Goal: Task Accomplishment & Management: Contribute content

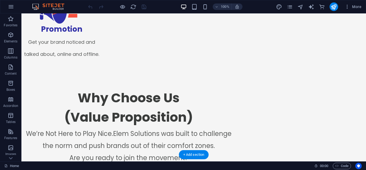
scroll to position [781, 0]
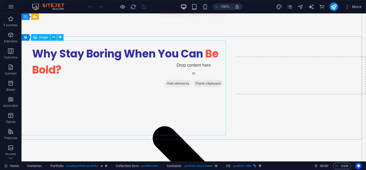
scroll to position [922, 0]
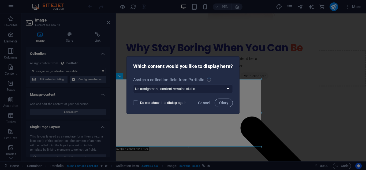
scroll to position [987, 0]
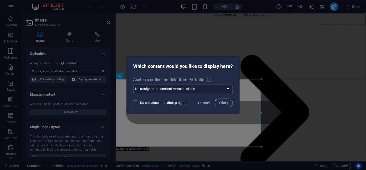
select select "title_image"
click at [206, 102] on span "Cancel" at bounding box center [204, 102] width 12 height 4
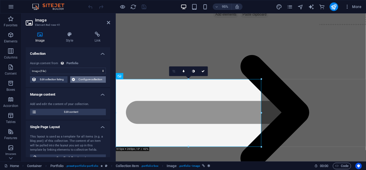
click at [90, 80] on span "Configure collection" at bounding box center [91, 79] width 28 height 6
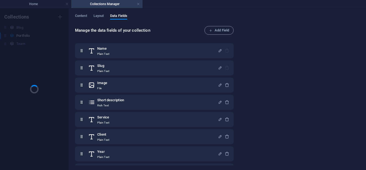
scroll to position [0, 0]
click at [84, 14] on span "Content" at bounding box center [81, 17] width 12 height 8
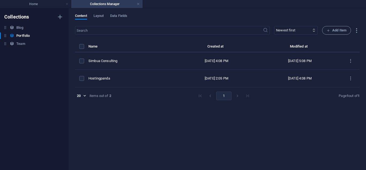
click at [169, 89] on div "Name Created at Modified at Simbua Consulting Sep 3, 2025 4:08 PM Sep 3, 2025 5…" at bounding box center [217, 73] width 285 height 61
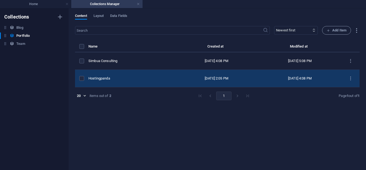
click at [158, 81] on td "Hostingpanda" at bounding box center [131, 78] width 87 height 17
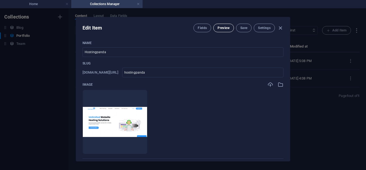
click at [223, 28] on span "Preview" at bounding box center [224, 28] width 12 height 4
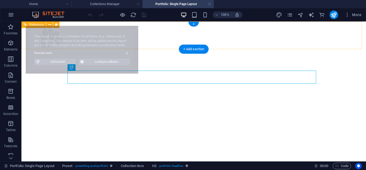
select select "68b82f058306587d4f0b1fc3"
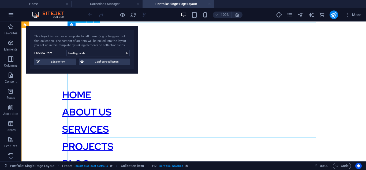
scroll to position [128, 0]
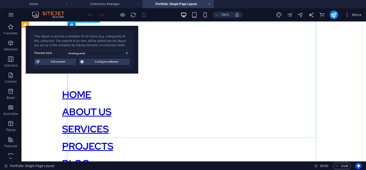
select select "title_image"
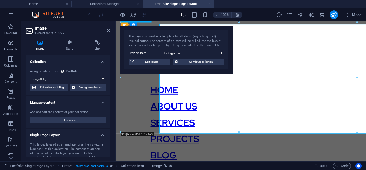
scroll to position [126, 0]
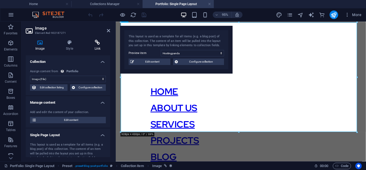
click at [100, 45] on h4 "Link" at bounding box center [97, 45] width 25 height 11
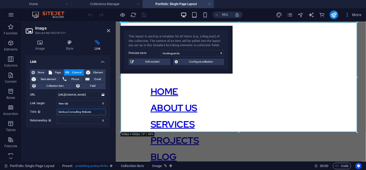
click at [67, 110] on input "Simbua Consulting Website" at bounding box center [81, 112] width 49 height 6
drag, startPoint x: 82, startPoint y: 113, endPoint x: 68, endPoint y: 114, distance: 14.0
click at [68, 114] on input "Hosting Consulting Website" at bounding box center [81, 112] width 49 height 6
drag, startPoint x: 88, startPoint y: 111, endPoint x: 46, endPoint y: 112, distance: 42.1
click at [46, 112] on div "Title Additional link description, should not be the same as the link text. The…" at bounding box center [68, 112] width 76 height 6
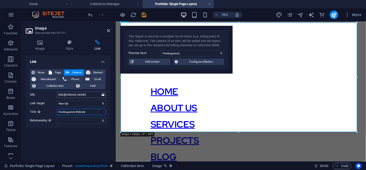
type input "Hostingpanda Website"
drag, startPoint x: 58, startPoint y: 95, endPoint x: 102, endPoint y: 95, distance: 43.4
click at [102, 95] on div "URL https://simbuaconsultingsa.co.za/" at bounding box center [68, 94] width 76 height 6
paste input "Hostingpanda Website"
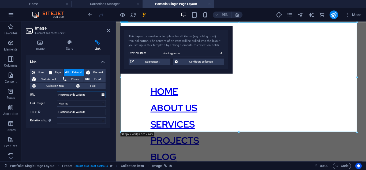
scroll to position [0, 0]
type input "H"
paste input "Hostingpanda Website"
type input "www.hostingpanda.co.za"
click at [89, 135] on div "Link None Page External Element Next element Phone Email Collection item Field …" at bounding box center [68, 106] width 84 height 102
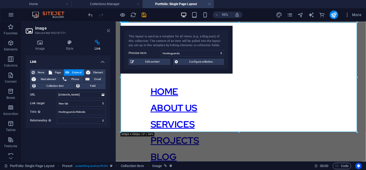
click at [108, 30] on icon at bounding box center [108, 30] width 3 height 4
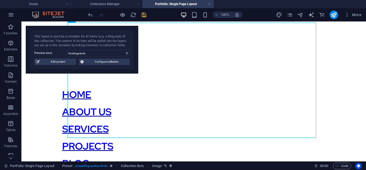
click at [144, 17] on icon "save" at bounding box center [144, 15] width 6 height 6
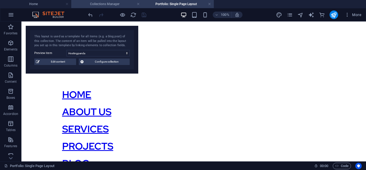
click at [106, 6] on h4 "Collections Manager" at bounding box center [106, 4] width 71 height 6
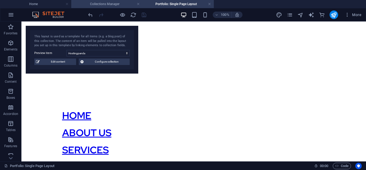
scroll to position [0, 0]
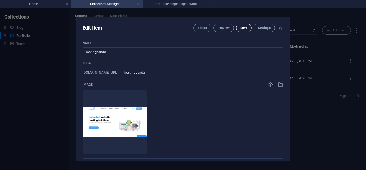
click at [244, 28] on span "Save" at bounding box center [243, 28] width 7 height 4
click at [278, 26] on icon "button" at bounding box center [280, 28] width 6 height 6
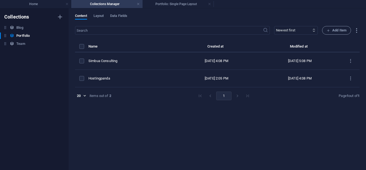
type input "hostingpanda"
click at [28, 4] on h4 "Home" at bounding box center [35, 4] width 71 height 6
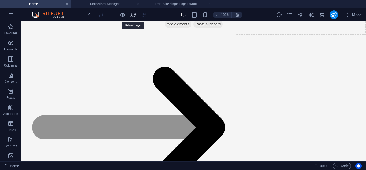
click at [132, 17] on icon "reload" at bounding box center [133, 15] width 6 height 6
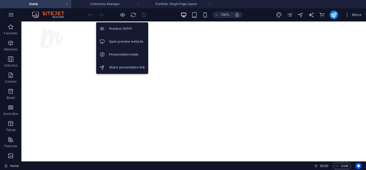
scroll to position [0, 0]
click at [120, 40] on h6 "Open preview website" at bounding box center [127, 41] width 36 height 6
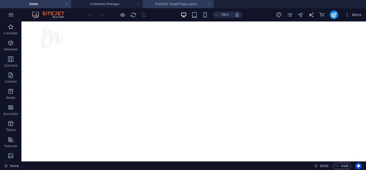
click at [157, 3] on h4 "Portfolio: Single Page Layout" at bounding box center [178, 4] width 71 height 6
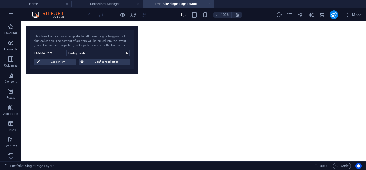
scroll to position [128, 0]
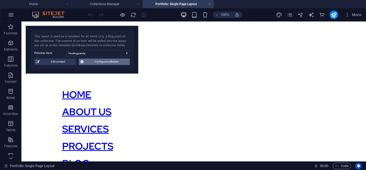
click at [106, 62] on span "Configure collection" at bounding box center [106, 61] width 43 height 6
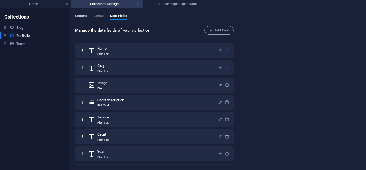
click at [81, 16] on span "Content" at bounding box center [81, 17] width 12 height 8
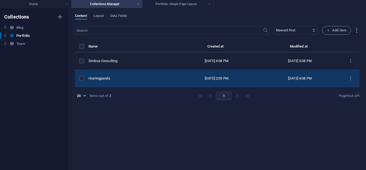
click at [147, 78] on div "Hostingpanda" at bounding box center [129, 78] width 82 height 5
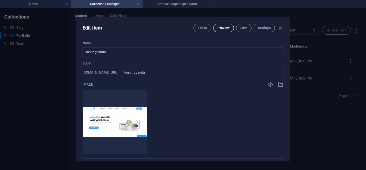
click at [219, 29] on span "Preview" at bounding box center [224, 28] width 12 height 4
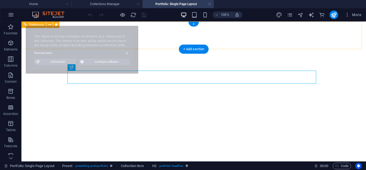
select select "68b82f058306587d4f0b1fc3"
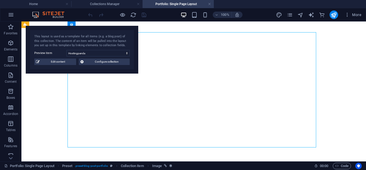
select select "title_image"
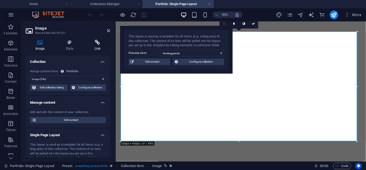
scroll to position [117, 0]
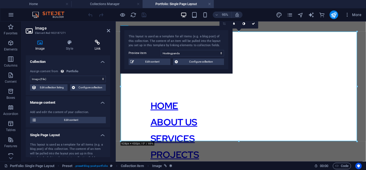
click at [93, 46] on h4 "Link" at bounding box center [97, 45] width 25 height 11
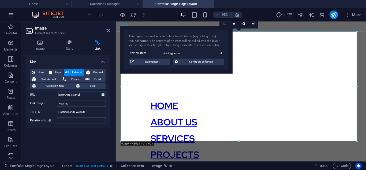
drag, startPoint x: 91, startPoint y: 93, endPoint x: 35, endPoint y: 95, distance: 56.3
click at [35, 95] on div "URL www.hostingpanda.co.za" at bounding box center [68, 94] width 76 height 6
paste input "https://hostingpanda.co.za/"
type input "https://hostingpanda.co.za/"
click at [144, 17] on icon "save" at bounding box center [144, 15] width 6 height 6
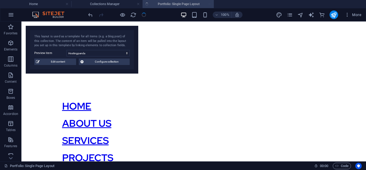
scroll to position [119, 0]
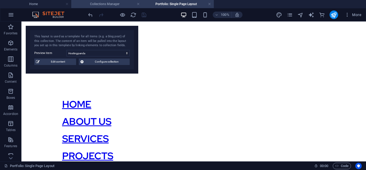
click at [100, 5] on h4 "Collections Manager" at bounding box center [106, 4] width 71 height 6
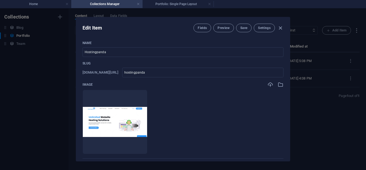
scroll to position [0, 0]
click at [243, 28] on span "Save" at bounding box center [243, 28] width 7 height 4
click at [277, 25] on icon "button" at bounding box center [280, 28] width 6 height 6
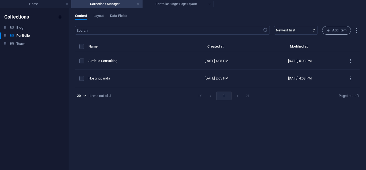
type input "hostingpanda"
click at [49, 4] on h4 "Home" at bounding box center [35, 4] width 71 height 6
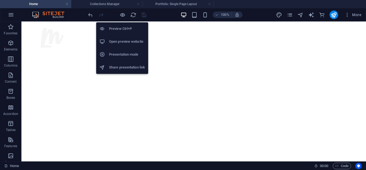
click at [134, 18] on div "Preview Ctrl+P Open preview website Presentation mode Share presentation link" at bounding box center [122, 46] width 52 height 56
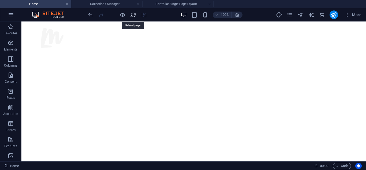
click at [134, 17] on icon "reload" at bounding box center [133, 15] width 6 height 6
click at [111, 5] on h4 "Collections Manager" at bounding box center [106, 4] width 71 height 6
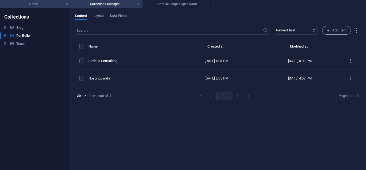
click at [37, 2] on h4 "Home" at bounding box center [35, 4] width 71 height 6
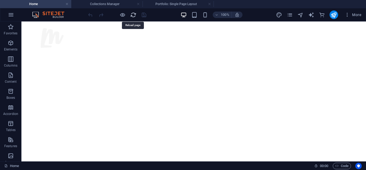
click at [136, 17] on icon "reload" at bounding box center [133, 15] width 6 height 6
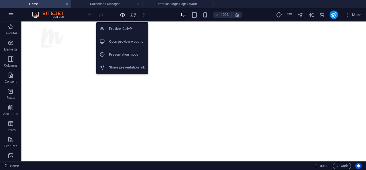
click at [124, 17] on icon "button" at bounding box center [123, 15] width 6 height 6
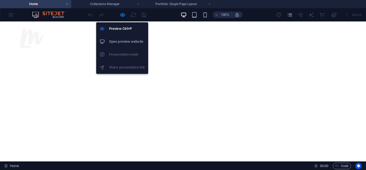
click at [119, 44] on h6 "Open preview website" at bounding box center [127, 41] width 36 height 6
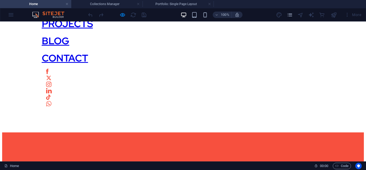
scroll to position [251, 0]
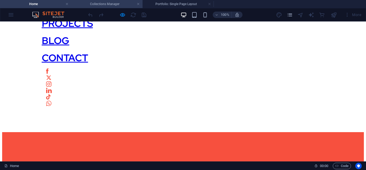
click at [103, 6] on h4 "Collections Manager" at bounding box center [106, 4] width 71 height 6
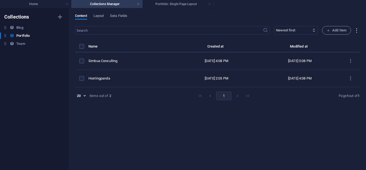
scroll to position [0, 0]
click at [28, 20] on h6 "Collections" at bounding box center [16, 17] width 25 height 6
click at [24, 25] on div "Blog Blog" at bounding box center [31, 27] width 63 height 6
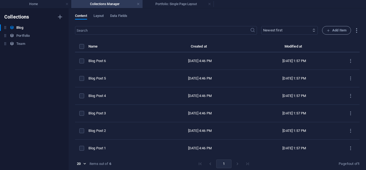
click at [289, 34] on select "Newest first Oldest first Last modified Name (ascending) Name (descending) Slug…" at bounding box center [289, 30] width 57 height 9
click at [286, 31] on select "Newest first Oldest first Last modified Name (ascending) Name (descending) Slug…" at bounding box center [289, 30] width 57 height 9
click at [330, 31] on span "Add Item" at bounding box center [337, 30] width 20 height 6
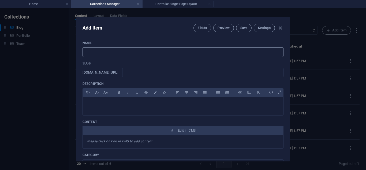
click at [156, 57] on input "text" at bounding box center [183, 52] width 201 height 10
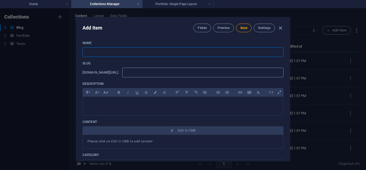
paste input "Siloed Marketing Is Dead: Embrace 360° Strategies in [DATE]"
type input "Siloed Marketing Is Dead: Embrace 360° Strategies in [DATE]"
type input "siloed-marketing-is-dead-embrace-360-strategies-in-2025"
type input "Siloed Marketing Is Dead: Embrace 360° Strategies in [DATE]"
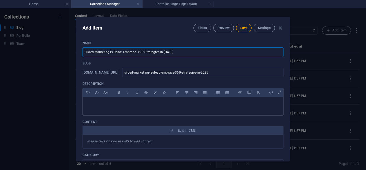
click at [150, 109] on div at bounding box center [183, 104] width 200 height 16
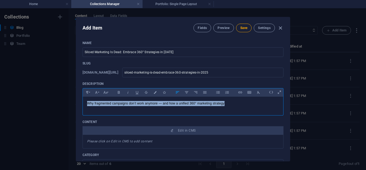
drag, startPoint x: 228, startPoint y: 106, endPoint x: 41, endPoint y: 95, distance: 187.7
click at [41, 95] on div "Add Item Fields Preview Save Settings Name Siloed Marketing Is Dead: Embrace 36…" at bounding box center [183, 88] width 366 height 161
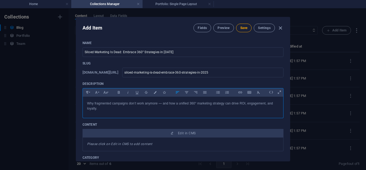
click at [136, 143] on em "Please click on Edit in CMS to add content" at bounding box center [119, 144] width 65 height 4
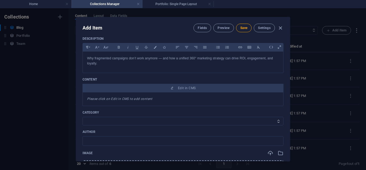
scroll to position [45, 0]
click at [146, 121] on select "Category 1 Category 2" at bounding box center [183, 120] width 201 height 9
click at [246, 28] on span "Save" at bounding box center [243, 28] width 7 height 4
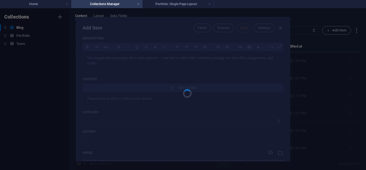
type input "siloed-marketing-is-dead-embrace-360-strategies-in-2025"
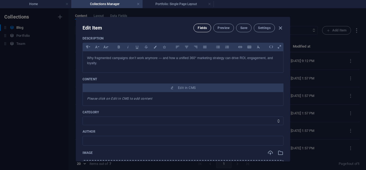
click at [198, 29] on span "Fields" at bounding box center [202, 28] width 9 height 4
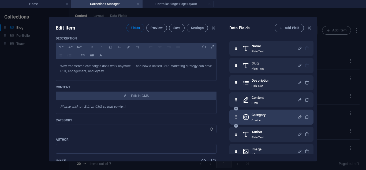
click at [298, 117] on icon "button" at bounding box center [300, 116] width 5 height 5
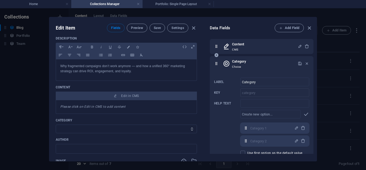
scroll to position [54, 0]
click at [301, 141] on icon "button" at bounding box center [303, 140] width 5 height 5
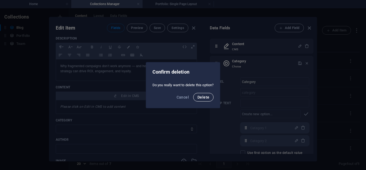
click at [208, 95] on span "Delete" at bounding box center [203, 97] width 12 height 4
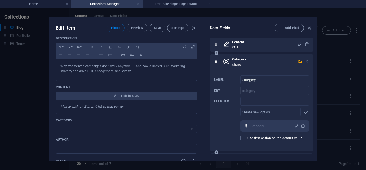
scroll to position [55, 0]
click at [235, 63] on p "Choice" at bounding box center [239, 65] width 14 height 4
click at [229, 94] on div "Label Category ​ Key category ​ Help text ​ ​ Category 1 Category 1 ​ Use first…" at bounding box center [261, 107] width 95 height 69
click at [265, 111] on input "text" at bounding box center [270, 112] width 60 height 9
click at [294, 126] on icon "button" at bounding box center [296, 126] width 5 height 5
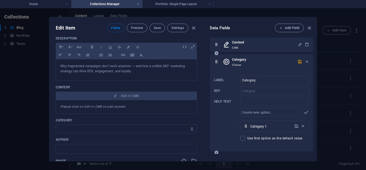
click at [276, 125] on input "Category 1" at bounding box center [270, 126] width 41 height 9
paste input "360° Marketing"
type input "360° Marketing"
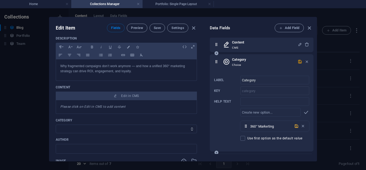
click at [295, 128] on icon "button" at bounding box center [296, 126] width 5 height 5
click at [98, 127] on select "360° Marketing Category 2" at bounding box center [126, 128] width 141 height 9
select select "360° Marketing"
click at [56, 124] on select "360° Marketing Category 2" at bounding box center [126, 128] width 141 height 9
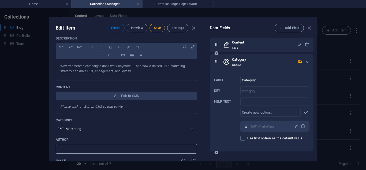
click at [91, 147] on input "text" at bounding box center [126, 149] width 141 height 10
paste input "Elem Solutions"
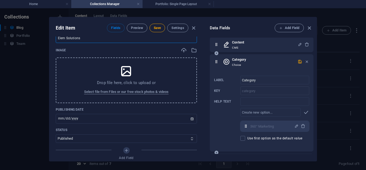
scroll to position [156, 0]
type input "Elem Solutions"
click at [102, 120] on input "[DATE]" at bounding box center [126, 118] width 141 height 10
click at [191, 119] on input "[DATE]" at bounding box center [126, 118] width 141 height 10
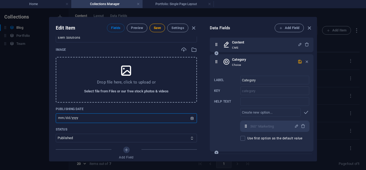
type input "[DATE]"
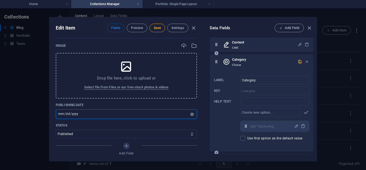
scroll to position [0, 0]
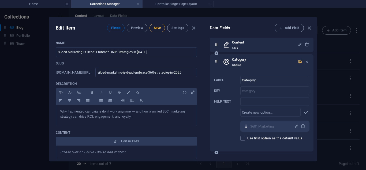
click at [159, 29] on span "Save" at bounding box center [157, 28] width 7 height 4
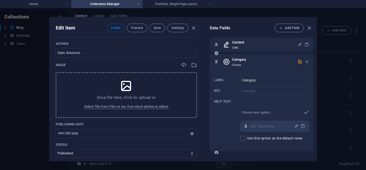
scroll to position [141, 0]
click at [116, 100] on p "Drop file here, click to upload or" at bounding box center [126, 96] width 59 height 5
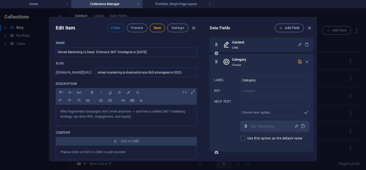
scroll to position [57, 0]
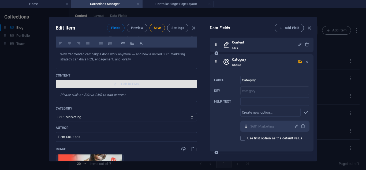
click at [124, 87] on button "Edit in CMS" at bounding box center [126, 84] width 141 height 9
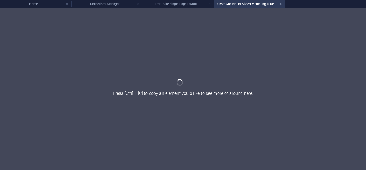
scroll to position [0, 0]
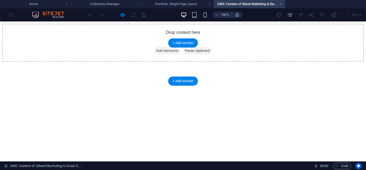
click at [251, 50] on div "Drop content here or Add elements Paste clipboard" at bounding box center [183, 43] width 362 height 38
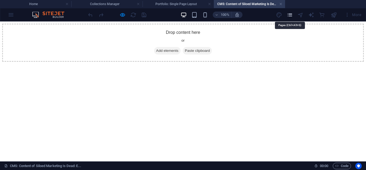
click at [291, 15] on icon "pages" at bounding box center [290, 15] width 6 height 6
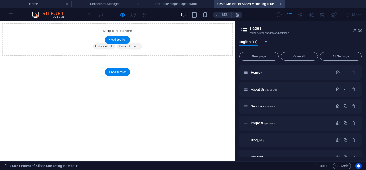
click at [234, 60] on div "Drop content here or Add elements Paste clipboard" at bounding box center [138, 43] width 272 height 38
click at [120, 54] on span "Add elements" at bounding box center [122, 51] width 27 height 8
click at [195, 64] on html "Drop content here or Add elements Paste clipboard" at bounding box center [138, 42] width 276 height 42
click at [289, 15] on icon "pages" at bounding box center [290, 15] width 6 height 6
click at [362, 30] on icon at bounding box center [360, 30] width 3 height 4
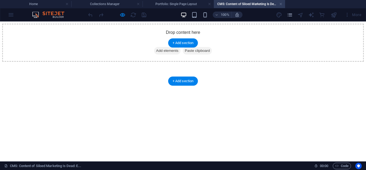
click at [161, 54] on span "Add elements" at bounding box center [167, 51] width 27 height 8
click at [179, 42] on div "+ Add section" at bounding box center [183, 42] width 30 height 9
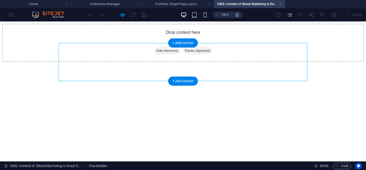
click at [153, 60] on div "Drop content here or Add elements Paste clipboard" at bounding box center [183, 43] width 362 height 38
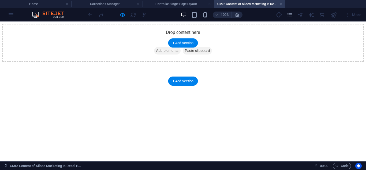
click at [153, 60] on div "Drop content here or Add elements Paste clipboard" at bounding box center [183, 43] width 362 height 38
click at [148, 62] on div "Drop content here or Add elements Paste clipboard" at bounding box center [183, 43] width 362 height 38
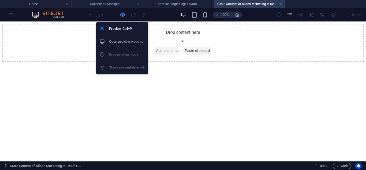
click at [124, 16] on icon "button" at bounding box center [123, 15] width 6 height 6
click at [121, 15] on icon "button" at bounding box center [123, 15] width 6 height 6
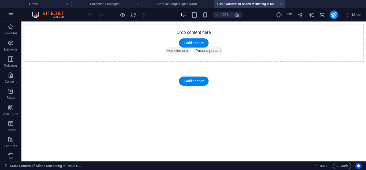
click at [176, 54] on span "Add elements" at bounding box center [178, 51] width 27 height 8
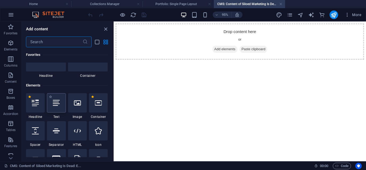
scroll to position [27, 0]
click at [42, 129] on div at bounding box center [35, 130] width 19 height 19
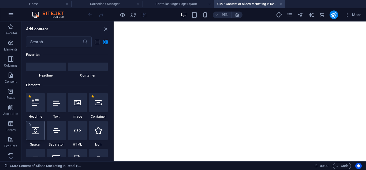
select select "px"
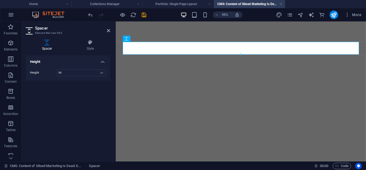
click at [221, 39] on html at bounding box center [247, 30] width 263 height 18
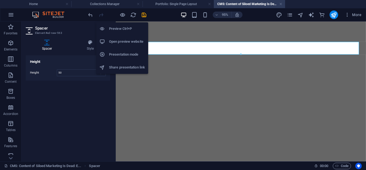
click at [120, 43] on h6 "Open preview website" at bounding box center [127, 41] width 36 height 6
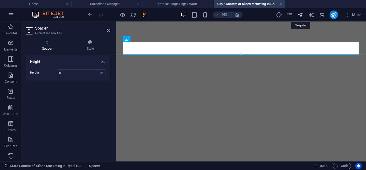
click at [302, 14] on icon "navigator" at bounding box center [300, 15] width 6 height 6
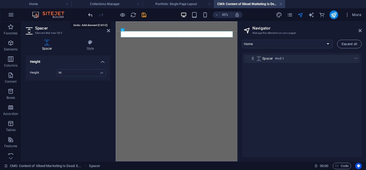
click at [90, 14] on icon "undo" at bounding box center [90, 15] width 6 height 6
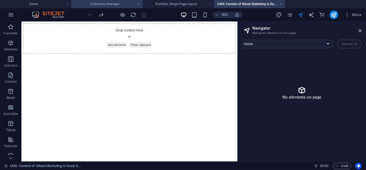
click at [106, 8] on li "Collections Manager" at bounding box center [106, 4] width 71 height 8
select select
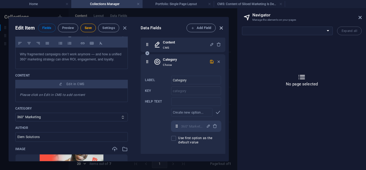
click at [220, 29] on icon "button" at bounding box center [221, 28] width 6 height 6
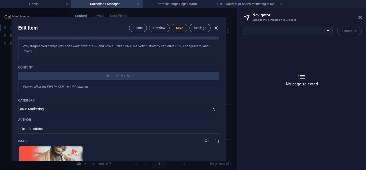
click at [216, 27] on icon "button" at bounding box center [216, 28] width 6 height 6
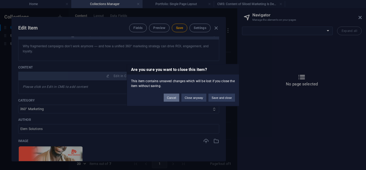
click at [172, 98] on button "Cancel" at bounding box center [172, 97] width 16 height 8
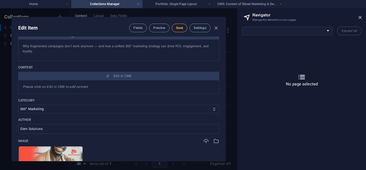
click at [182, 24] on button "Save" at bounding box center [180, 28] width 16 height 9
click at [219, 29] on div "Edit Item Fields Preview Save Settings" at bounding box center [119, 26] width 214 height 19
click at [214, 29] on icon "button" at bounding box center [216, 28] width 6 height 6
type input "[DATE]"
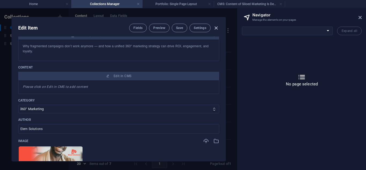
type input "siloed-marketing-is-dead-embrace-360-strategies-in-2025"
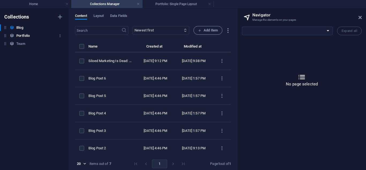
click at [21, 34] on h6 "Portfolio" at bounding box center [22, 35] width 13 height 6
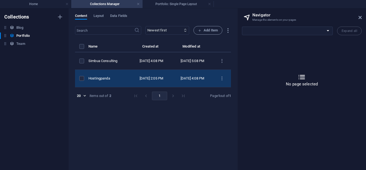
click at [146, 85] on td "[DATE] 2:05 PM" at bounding box center [151, 78] width 41 height 17
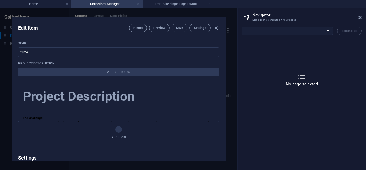
scroll to position [201, 0]
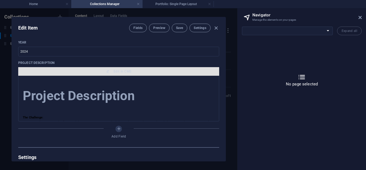
click at [105, 74] on button "Edit in CMS" at bounding box center [118, 71] width 201 height 9
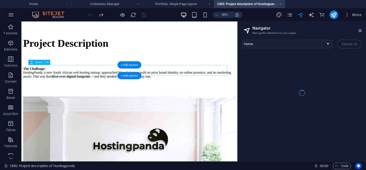
scroll to position [0, 0]
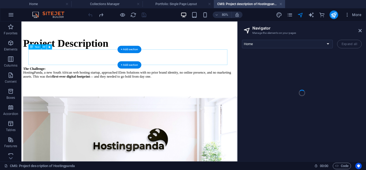
click at [125, 60] on div "Project Description" at bounding box center [157, 48] width 266 height 23
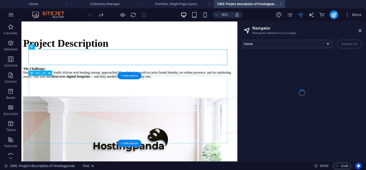
click at [185, 102] on div "The Challenge: HostingPanda, a new South African web hosting startup, approache…" at bounding box center [157, 88] width 266 height 28
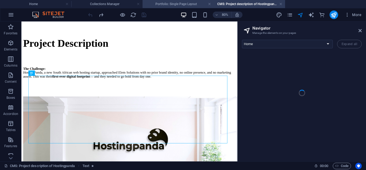
click at [173, 2] on h4 "Portfolio: Single Page Layout" at bounding box center [178, 4] width 71 height 6
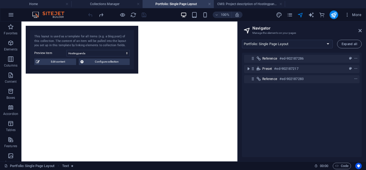
scroll to position [119, 0]
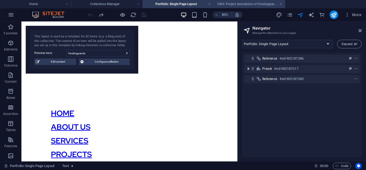
click at [228, 3] on h4 "CMS: Project description of Hostingpanda" at bounding box center [249, 4] width 71 height 6
select select "16947955-en"
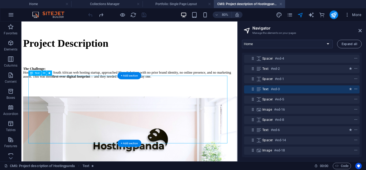
click at [357, 88] on span "context-menu" at bounding box center [355, 89] width 5 height 4
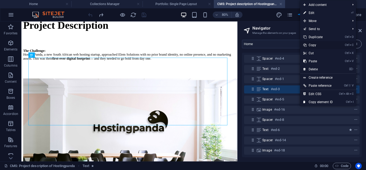
click at [320, 45] on link "Ctrl C Copy" at bounding box center [318, 45] width 36 height 8
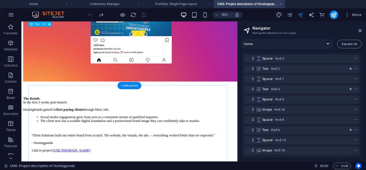
scroll to position [665, 0]
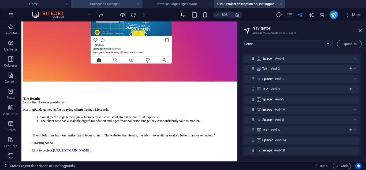
click at [122, 5] on h4 "Collections Manager" at bounding box center [106, 4] width 71 height 6
select select
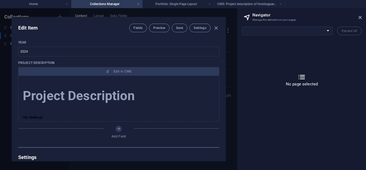
scroll to position [0, 0]
click at [217, 28] on icon "button" at bounding box center [216, 28] width 6 height 6
type input "hostingpanda"
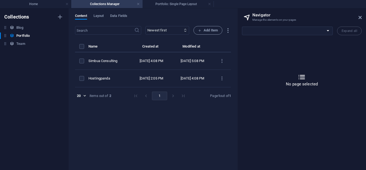
scroll to position [180, 0]
click at [16, 25] on div "Blog Blog" at bounding box center [31, 27] width 63 height 6
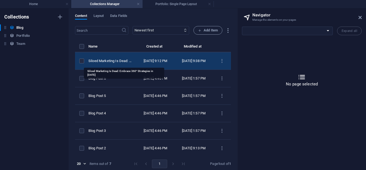
click at [126, 61] on div "Siloed Marketing Is Dead: Embrace 360° Strategies in [DATE]" at bounding box center [110, 60] width 44 height 5
select select "360° Marketing"
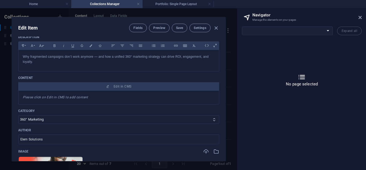
scroll to position [37, 0]
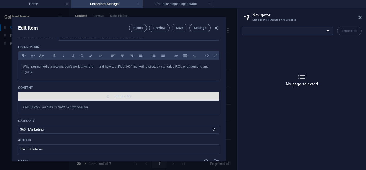
click at [119, 96] on span "Edit in CMS" at bounding box center [123, 96] width 18 height 4
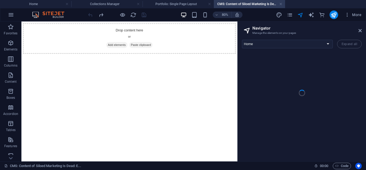
scroll to position [0, 0]
click at [174, 2] on h4 "Portfolio: Single Page Layout" at bounding box center [178, 4] width 71 height 6
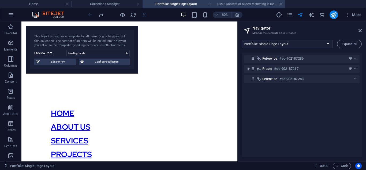
click at [231, 3] on h4 "CMS: Content of Siloed Marketing Is Dead: E..." at bounding box center [249, 4] width 71 height 6
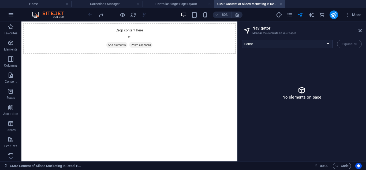
click at [303, 93] on icon at bounding box center [301, 90] width 9 height 9
click at [182, 54] on span "Paste clipboard" at bounding box center [170, 51] width 29 height 8
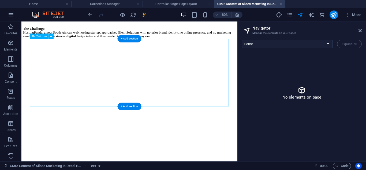
click at [149, 51] on div "The Challenge: HostingPanda, a new South African web hosting startup, approache…" at bounding box center [157, 38] width 266 height 28
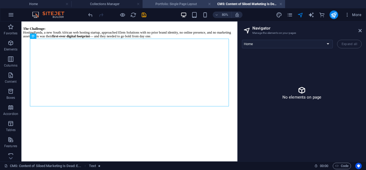
click at [167, 6] on h4 "Portfolio: Single Page Layout" at bounding box center [178, 4] width 71 height 6
select select "16947982-en"
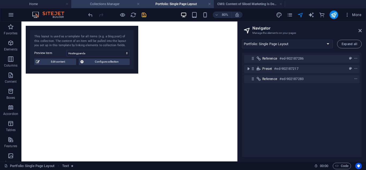
scroll to position [119, 0]
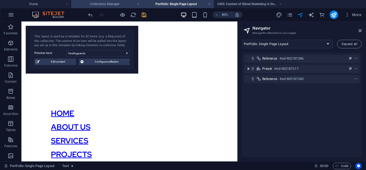
click at [114, 7] on li "Collections Manager" at bounding box center [106, 4] width 71 height 8
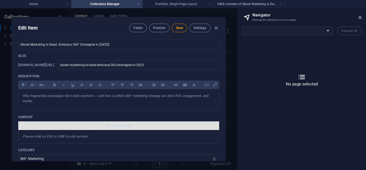
scroll to position [0, 0]
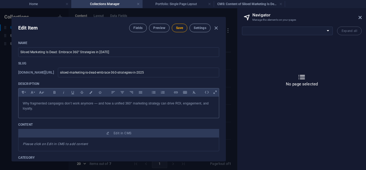
click at [115, 106] on p "Why fragmented campaigns don’t work anymore — and how a unified 360° marketing …" at bounding box center [119, 106] width 192 height 10
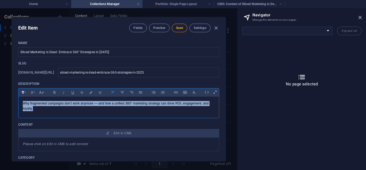
drag, startPoint x: 88, startPoint y: 108, endPoint x: 18, endPoint y: 90, distance: 71.8
click at [18, 90] on div "Paragraph Format Normal Heading 1 Heading 2 Heading 3 Heading 4 Heading 5 Headi…" at bounding box center [118, 103] width 201 height 30
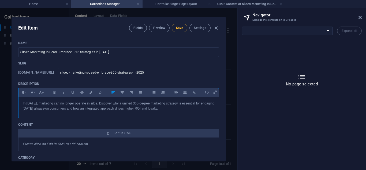
click at [179, 26] on span "Save" at bounding box center [179, 28] width 7 height 4
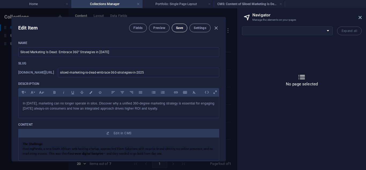
click at [183, 27] on button "Save" at bounding box center [180, 28] width 16 height 9
click at [252, 2] on h4 "CMS: Content of Siloed Marketing Is Dead: E..." at bounding box center [249, 4] width 71 height 6
select select "16947955-en"
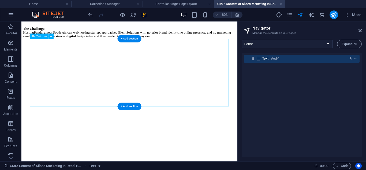
click at [197, 51] on div "The Challenge: HostingPanda, a new South African web hosting startup, approache…" at bounding box center [157, 38] width 266 height 28
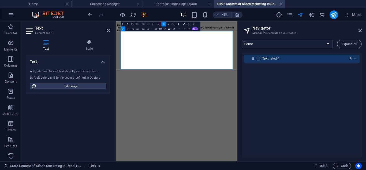
drag, startPoint x: 215, startPoint y: 110, endPoint x: 70, endPoint y: 32, distance: 164.5
click at [116, 32] on html "The Challenge: HostingPanda, a new South African web hosting startup, approache…" at bounding box center [251, 37] width 270 height 32
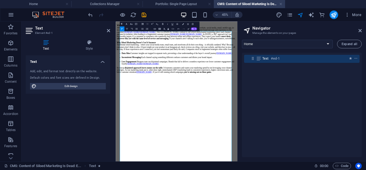
click at [251, 49] on p "What Is 360° Marketing? 360-degree marketing (also called omnichannel marketing…" at bounding box center [251, 45] width 266 height 34
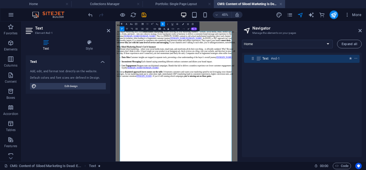
click at [276, 71] on p "​ 360-degree marketing (also called omnichannel marketing ) means unifying all …" at bounding box center [251, 54] width 266 height 34
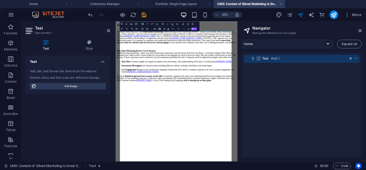
click at [353, 34] on div "What Is 360° Marketing? ​ 360-degree marketing (also called omnichannel marketi…" at bounding box center [251, 94] width 266 height 140
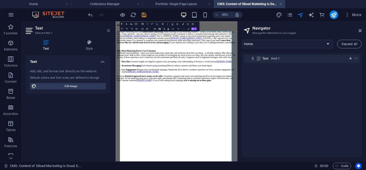
click at [107, 30] on icon at bounding box center [108, 30] width 3 height 4
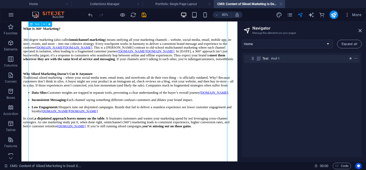
scroll to position [296, 0]
click at [101, 76] on div "What Is 360° Marketing? 360-degree marketing (also called omnichannel marketing…" at bounding box center [157, 94] width 266 height 140
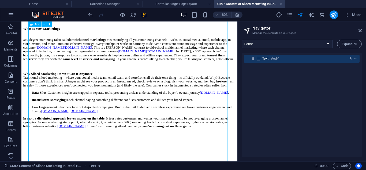
click at [101, 76] on div "What Is 360° Marketing? 360-degree marketing (also called omnichannel marketing…" at bounding box center [157, 94] width 266 height 140
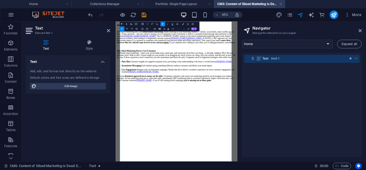
scroll to position [144, 0]
click at [142, 113] on li "Data Silos: Customer insights are trapped in separate tools, preventing a clear…" at bounding box center [256, 110] width 255 height 5
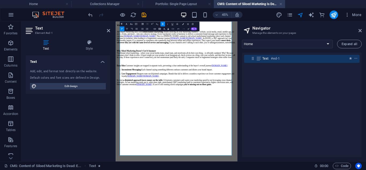
scroll to position [291, 0]
click at [147, 27] on icon "button" at bounding box center [147, 28] width 3 height 3
click at [143, 28] on icon "button" at bounding box center [142, 29] width 2 height 2
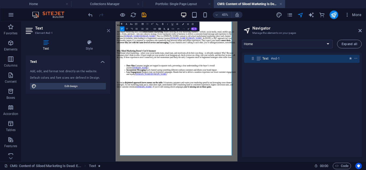
click at [107, 32] on icon at bounding box center [108, 30] width 3 height 4
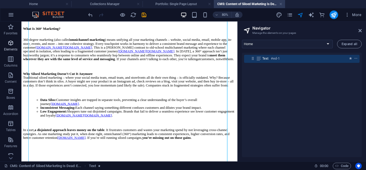
click at [11, 43] on icon "button" at bounding box center [11, 43] width 6 height 6
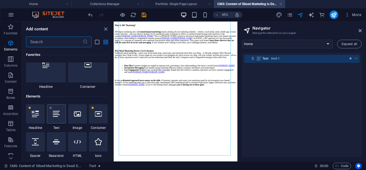
scroll to position [19, 0]
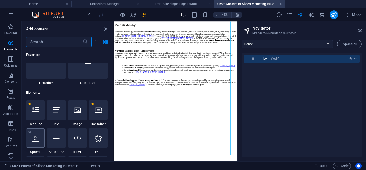
click at [35, 138] on icon at bounding box center [35, 137] width 7 height 7
select select "px"
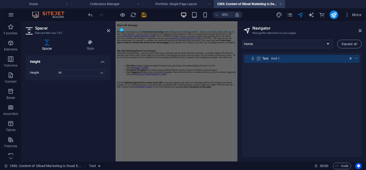
scroll to position [0, 0]
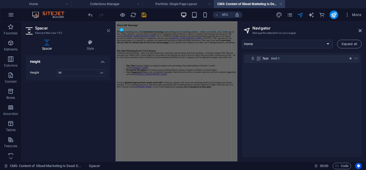
click at [107, 31] on icon at bounding box center [108, 30] width 3 height 4
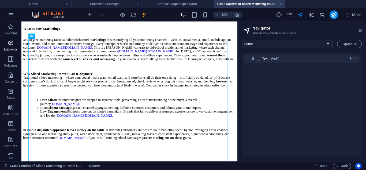
click at [9, 43] on icon "button" at bounding box center [11, 43] width 6 height 6
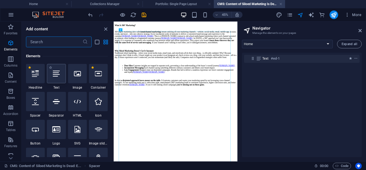
scroll to position [57, 0]
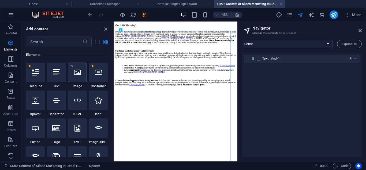
click at [72, 80] on div at bounding box center [77, 71] width 19 height 19
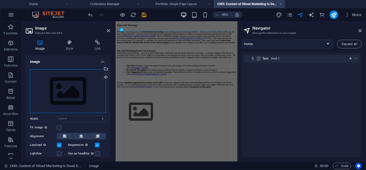
click at [72, 80] on div "Drag files here, click to choose files or select files from Files or our free s…" at bounding box center [68, 91] width 76 height 44
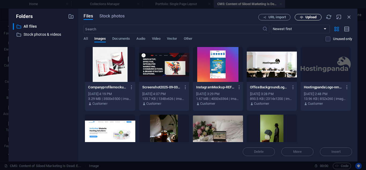
click at [304, 15] on button "Upload" at bounding box center [308, 17] width 27 height 6
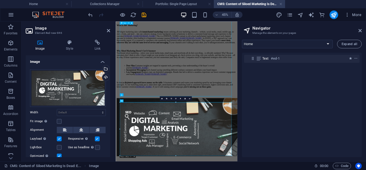
scroll to position [423, 0]
click at [107, 31] on icon at bounding box center [108, 30] width 3 height 4
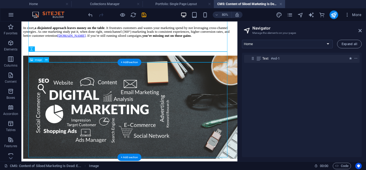
scroll to position [553, 0]
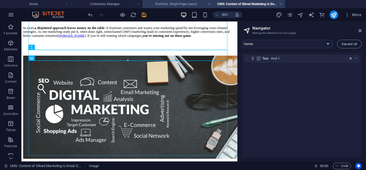
click at [182, 5] on h4 "Portfolio: Single Page Layout" at bounding box center [178, 4] width 71 height 6
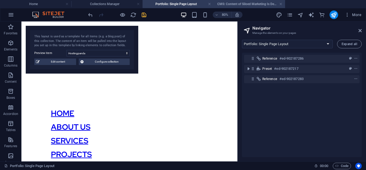
click at [233, 2] on h4 "CMS: Content of Siloed Marketing Is Dead: E..." at bounding box center [249, 4] width 71 height 6
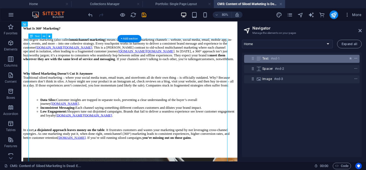
click at [355, 58] on icon "context-menu" at bounding box center [356, 59] width 4 height 4
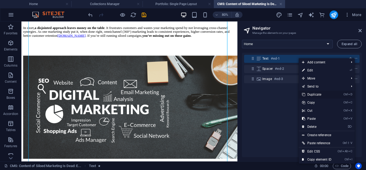
click at [326, 96] on link "Ctrl D Duplicate" at bounding box center [317, 94] width 36 height 8
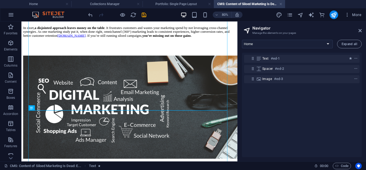
scroll to position [784, 0]
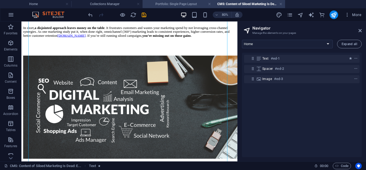
click at [177, 5] on h4 "Portfolio: Single Page Layout" at bounding box center [178, 4] width 71 height 6
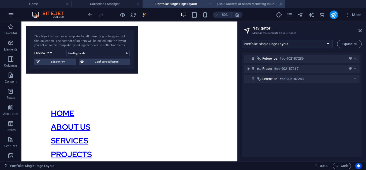
click at [228, 2] on h4 "CMS: Content of Siloed Marketing Is Dead: E..." at bounding box center [249, 4] width 71 height 6
select select "16947955-en"
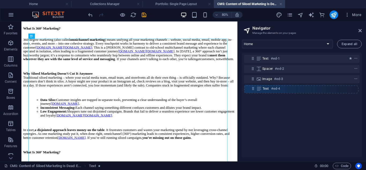
drag, startPoint x: 254, startPoint y: 69, endPoint x: 254, endPoint y: 91, distance: 22.5
click at [254, 91] on div "Text #ed-1 Text #ed-4 Spacer #ed-2 Image #ed-3" at bounding box center [302, 105] width 120 height 104
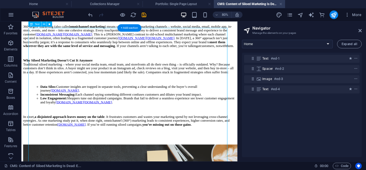
scroll to position [13, 0]
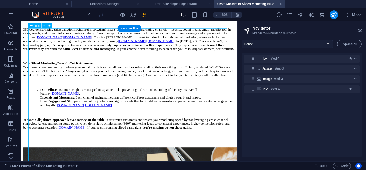
click at [161, 104] on div "What Is 360° Marketing? 360-degree marketing (also called omnichannel marketing…" at bounding box center [157, 88] width 266 height 154
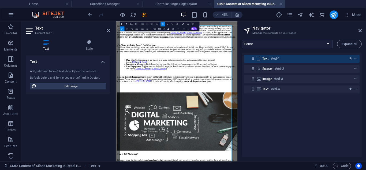
click at [289, 58] on p "360-degree marketing (also called omnichannel marketing ) means unifying all yo…" at bounding box center [251, 41] width 266 height 34
click at [288, 58] on p "360-degree marketing (also called omnichannel marketing ) means unifying all yo…" at bounding box center [251, 41] width 266 height 34
drag, startPoint x: 164, startPoint y: 124, endPoint x: 282, endPoint y: 117, distance: 118.9
click at [282, 58] on p "360-degree marketing (also called omnichannel marketing ) means unifying all yo…" at bounding box center [251, 41] width 266 height 34
drag, startPoint x: 154, startPoint y: 158, endPoint x: 275, endPoint y: 162, distance: 121.5
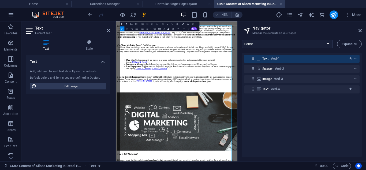
click at [275, 58] on p "360-degree marketing (also called omnichannel marketing ) means unifying all yo…" at bounding box center [251, 41] width 266 height 34
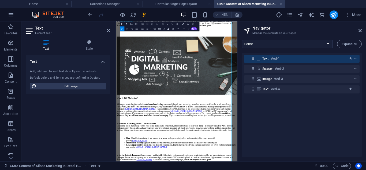
scroll to position [137, 0]
drag, startPoint x: 267, startPoint y: 266, endPoint x: 160, endPoint y: 262, distance: 107.8
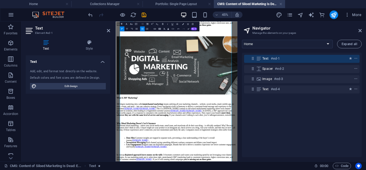
drag, startPoint x: 252, startPoint y: 264, endPoint x: 193, endPoint y: 259, distance: 59.1
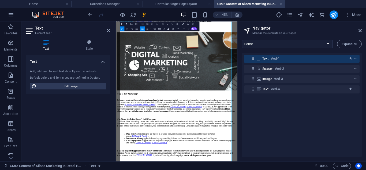
scroll to position [210, 0]
drag, startPoint x: 282, startPoint y: 273, endPoint x: 162, endPoint y: 277, distance: 120.1
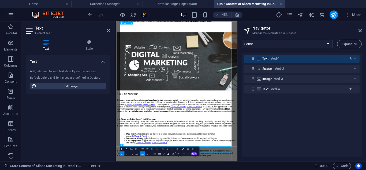
scroll to position [288, 0]
drag, startPoint x: 228, startPoint y: 268, endPoint x: 286, endPoint y: 269, distance: 58.4
click at [196, 23] on span "[DOMAIN_NAME]" at bounding box center [178, 20] width 35 height 5
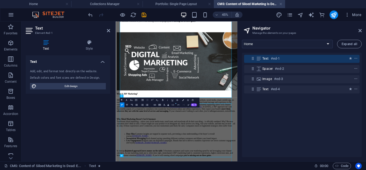
scroll to position [396, 0]
click at [143, 17] on icon "save" at bounding box center [144, 15] width 6 height 6
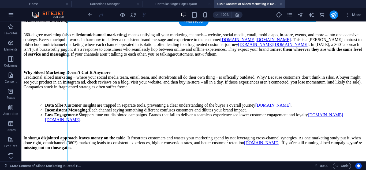
scroll to position [698, 0]
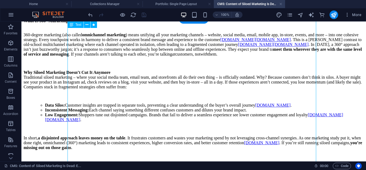
click at [269, 112] on div "What Is 360° Marketing? 360-degree marketing (also called omnichannel marketing…" at bounding box center [194, 86] width 340 height 145
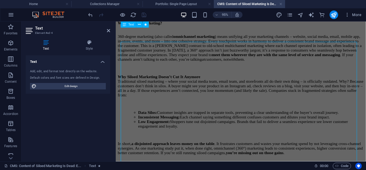
scroll to position [0, 0]
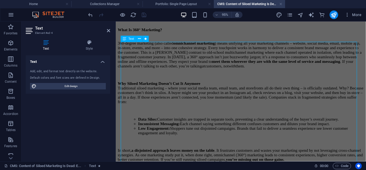
click at [246, 92] on div "What Is 360° Marketing? 360-degree marketing (also called omnichannel marketing…" at bounding box center [247, 101] width 259 height 154
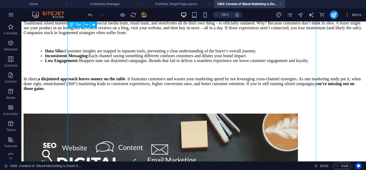
scroll to position [62, 0]
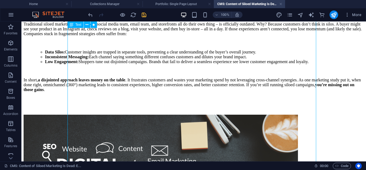
click at [179, 101] on div "What Is 360° Marketing? 360-degree marketing (also called omnichannel marketing…" at bounding box center [194, 31] width 340 height 140
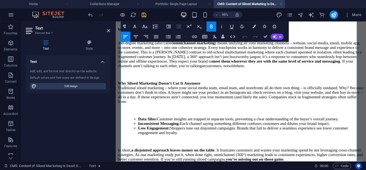
scroll to position [0, 0]
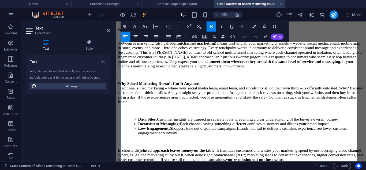
drag, startPoint x: 230, startPoint y: 112, endPoint x: 70, endPoint y: 2, distance: 193.8
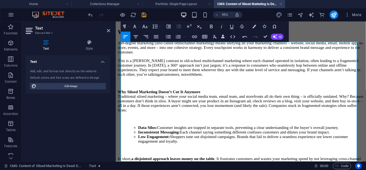
click at [233, 36] on h2 "What Is 360° Marketing?" at bounding box center [247, 32] width 259 height 7
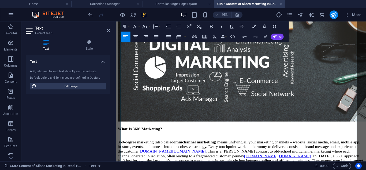
scroll to position [214, 0]
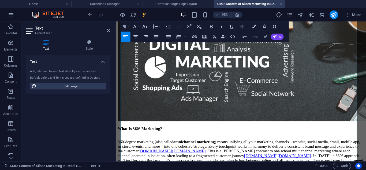
drag, startPoint x: 286, startPoint y: 137, endPoint x: 108, endPoint y: 44, distance: 200.9
click at [116, 44] on html "What Is 360° Marketing? 360-degree marketing (also called omnichannel marketing…" at bounding box center [247, 51] width 263 height 486
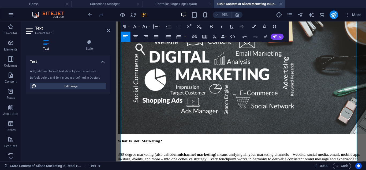
click at [106, 31] on header "Text Element #ed-1" at bounding box center [68, 28] width 84 height 14
click at [107, 30] on icon at bounding box center [108, 30] width 3 height 4
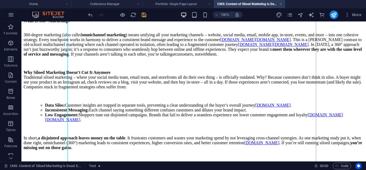
scroll to position [712, 0]
click at [300, 14] on icon "navigator" at bounding box center [300, 15] width 6 height 6
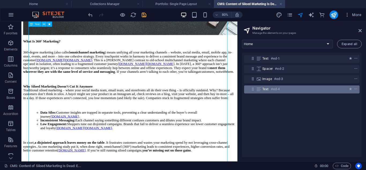
click at [288, 91] on div "Text #ed-4" at bounding box center [297, 89] width 70 height 6
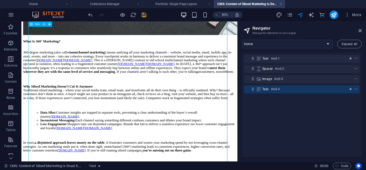
scroll to position [894, 0]
click at [357, 88] on span "context-menu" at bounding box center [355, 89] width 5 height 4
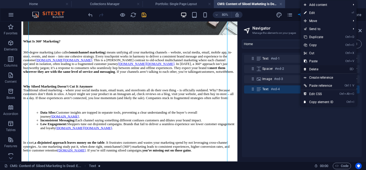
click at [319, 69] on link "⌦ Delete" at bounding box center [319, 69] width 36 height 8
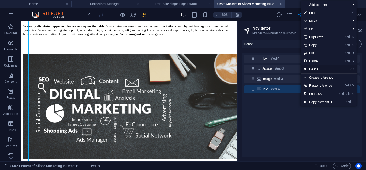
scroll to position [545, 0]
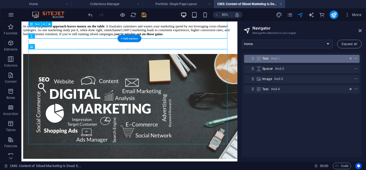
click at [355, 57] on icon "context-menu" at bounding box center [356, 59] width 4 height 4
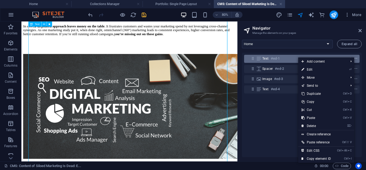
scroll to position [206, 0]
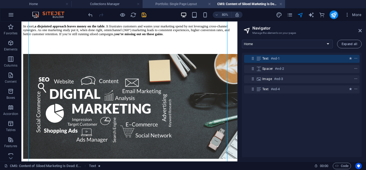
click at [161, 2] on h4 "Portfolio: Single Page Layout" at bounding box center [178, 4] width 71 height 6
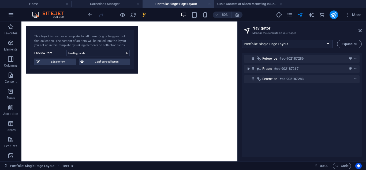
scroll to position [0, 0]
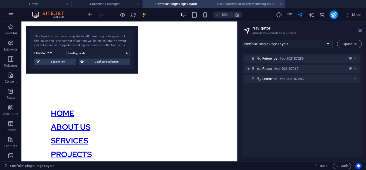
click at [248, 4] on h4 "CMS: Content of Siloed Marketing Is Dead: E..." at bounding box center [249, 4] width 71 height 6
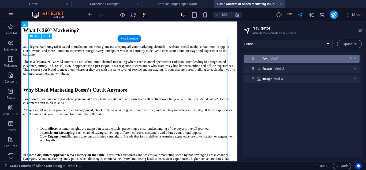
click at [354, 57] on icon "context-menu" at bounding box center [356, 59] width 4 height 4
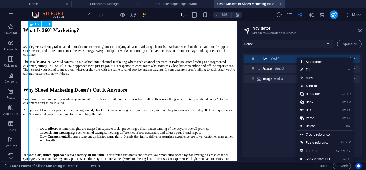
scroll to position [206, 0]
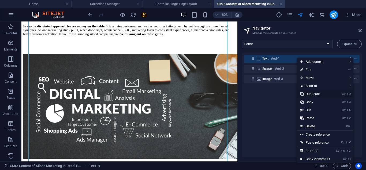
click at [319, 95] on link "Ctrl D Duplicate" at bounding box center [315, 94] width 36 height 8
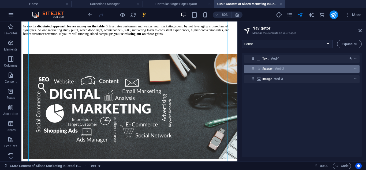
scroll to position [751, 0]
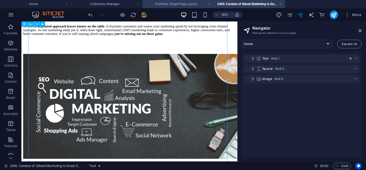
click at [187, 5] on h4 "Portfolio: Single Page Layout" at bounding box center [178, 4] width 71 height 6
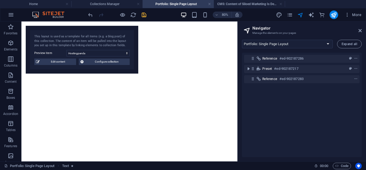
scroll to position [0, 0]
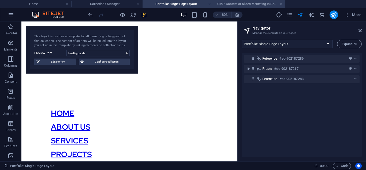
click at [240, 6] on h4 "CMS: Content of Siloed Marketing Is Dead: E..." at bounding box center [249, 4] width 71 height 6
select select "16947955-en"
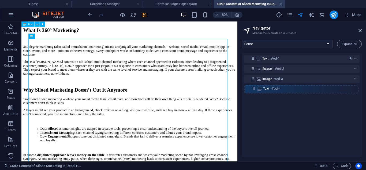
drag, startPoint x: 252, startPoint y: 70, endPoint x: 253, endPoint y: 92, distance: 22.8
click at [253, 92] on div "Text #ed-1 Text #ed-4 Spacer #ed-2 Image #ed-3" at bounding box center [302, 105] width 120 height 104
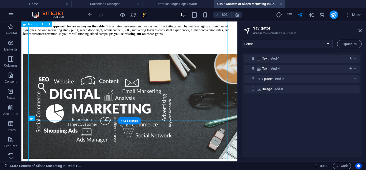
scroll to position [444, 0]
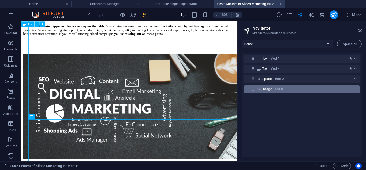
click at [279, 86] on h6 "#ed-3" at bounding box center [278, 89] width 9 height 6
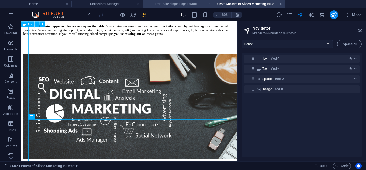
click at [181, 3] on h4 "Portfolio: Single Page Layout" at bounding box center [178, 4] width 71 height 6
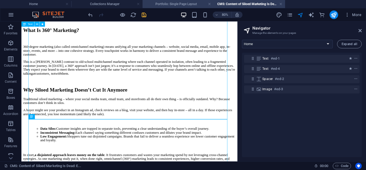
scroll to position [119, 0]
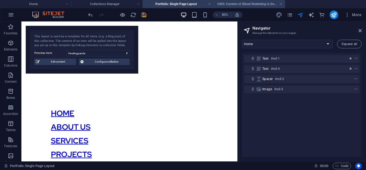
click at [232, 7] on h4 "CMS: Content of Siloed Marketing Is Dead: E..." at bounding box center [249, 4] width 71 height 6
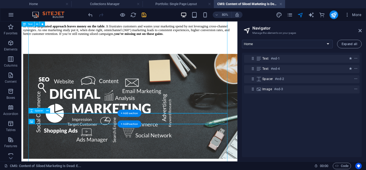
scroll to position [999, 0]
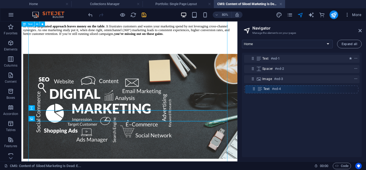
drag, startPoint x: 251, startPoint y: 69, endPoint x: 252, endPoint y: 90, distance: 21.5
click at [252, 90] on div "Text #ed-1 Text #ed-4 Spacer #ed-2 Image #ed-3" at bounding box center [302, 105] width 120 height 104
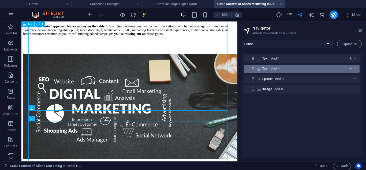
drag, startPoint x: 330, startPoint y: 77, endPoint x: 327, endPoint y: 67, distance: 10.3
click at [327, 67] on div "Text #ed-1 Text #ed-4 Spacer #ed-2 Image #ed-3" at bounding box center [302, 105] width 120 height 104
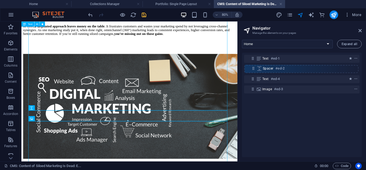
drag, startPoint x: 252, startPoint y: 79, endPoint x: 253, endPoint y: 64, distance: 15.0
click at [253, 64] on div "Text #ed-1 Text #ed-4 Spacer #ed-2 Image #ed-3" at bounding box center [302, 105] width 120 height 104
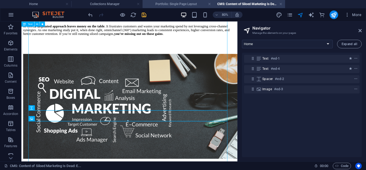
click at [159, 5] on h4 "Portfolio: Single Page Layout" at bounding box center [178, 4] width 71 height 6
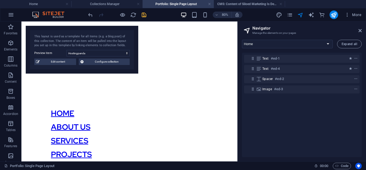
scroll to position [0, 0]
click at [235, 1] on h4 "CMS: Content of Siloed Marketing Is Dead: E..." at bounding box center [249, 4] width 71 height 6
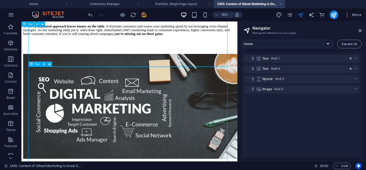
scroll to position [510, 0]
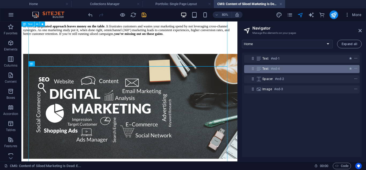
click at [357, 69] on div "Text #ed-4" at bounding box center [301, 69] width 115 height 8
click at [355, 69] on icon "context-menu" at bounding box center [356, 69] width 4 height 4
click at [355, 67] on icon "context-menu" at bounding box center [356, 69] width 4 height 4
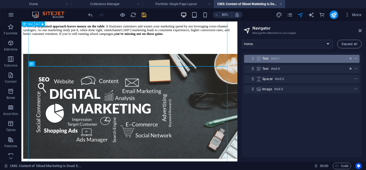
click at [355, 59] on icon "context-menu" at bounding box center [356, 59] width 4 height 4
click at [355, 57] on icon "context-menu" at bounding box center [356, 59] width 4 height 4
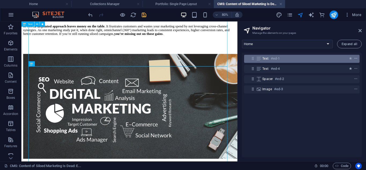
click at [355, 57] on icon "context-menu" at bounding box center [356, 59] width 4 height 4
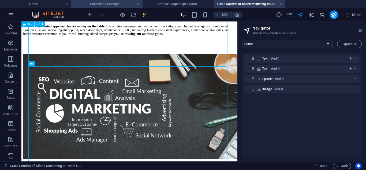
click at [115, 7] on h4 "Collections Manager" at bounding box center [106, 4] width 71 height 6
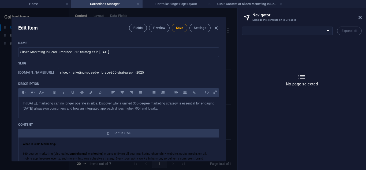
scroll to position [0, 0]
click at [176, 27] on span "Save" at bounding box center [179, 28] width 7 height 4
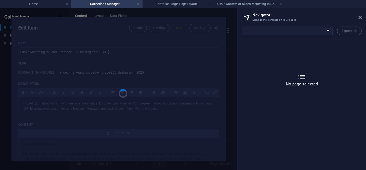
click at [162, 90] on div at bounding box center [119, 89] width 214 height 144
click at [146, 43] on div at bounding box center [119, 89] width 214 height 144
click at [167, 6] on h4 "Portfolio: Single Page Layout" at bounding box center [178, 4] width 71 height 6
select select "16947955-en"
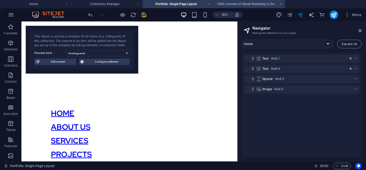
click at [236, 2] on h4 "CMS: Content of Siloed Marketing Is Dead: E..." at bounding box center [249, 4] width 71 height 6
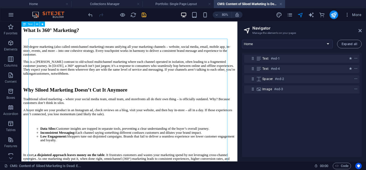
scroll to position [0, 0]
click at [147, 11] on div at bounding box center [117, 14] width 60 height 9
click at [146, 15] on icon "save" at bounding box center [144, 15] width 6 height 6
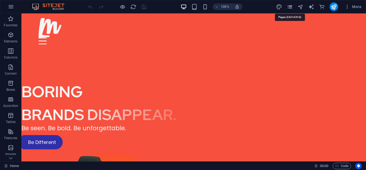
click at [290, 8] on icon "pages" at bounding box center [290, 7] width 6 height 6
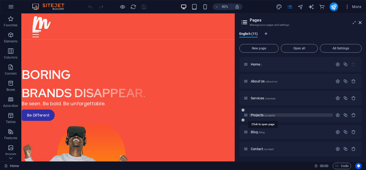
click at [259, 114] on span "Projects /projects" at bounding box center [263, 115] width 24 height 4
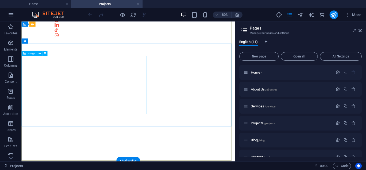
scroll to position [347, 0]
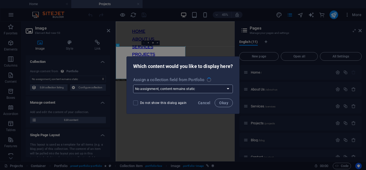
select select "title_image"
click at [208, 102] on span "Cancel" at bounding box center [204, 102] width 12 height 4
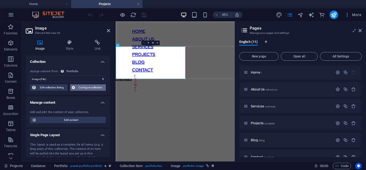
click at [77, 87] on span "Configure collection" at bounding box center [91, 87] width 28 height 6
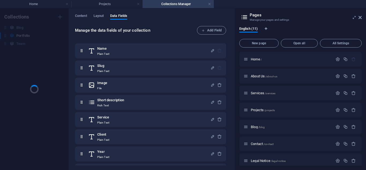
scroll to position [0, 0]
click at [86, 16] on span "Content" at bounding box center [81, 17] width 12 height 8
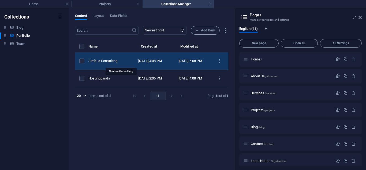
click at [124, 63] on div "Simbua Consulting" at bounding box center [106, 60] width 37 height 5
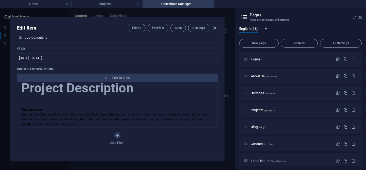
scroll to position [25, 0]
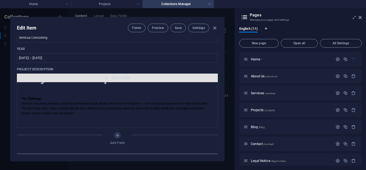
click at [122, 77] on span "Edit in CMS" at bounding box center [121, 78] width 18 height 4
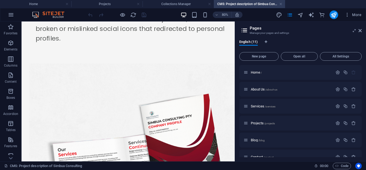
scroll to position [430, 0]
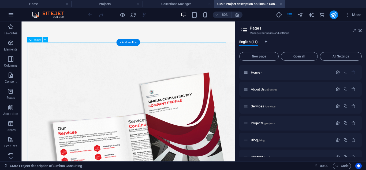
click at [301, 17] on icon "navigator" at bounding box center [300, 15] width 6 height 6
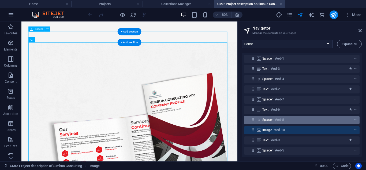
click at [284, 120] on h6 "#ed-8" at bounding box center [279, 119] width 9 height 6
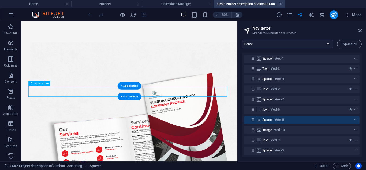
scroll to position [362, 0]
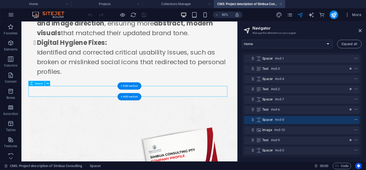
click at [355, 119] on icon "context-menu" at bounding box center [356, 120] width 4 height 4
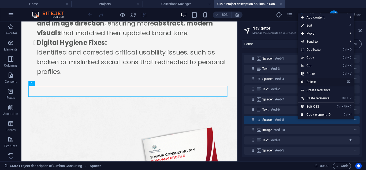
click at [313, 82] on link "⌦ Delete" at bounding box center [316, 82] width 36 height 8
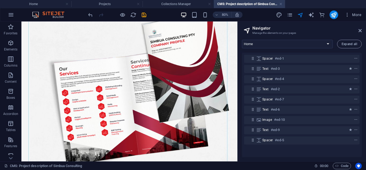
scroll to position [494, 0]
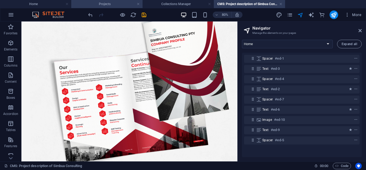
click at [117, 5] on h4 "Projects" at bounding box center [106, 4] width 71 height 6
select select "16947964-en"
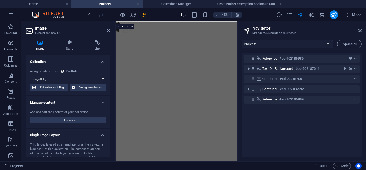
scroll to position [347, 0]
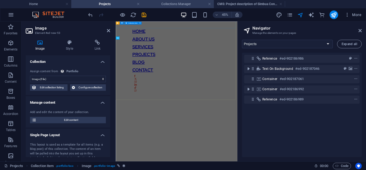
click at [164, 3] on h4 "Collections Manager" at bounding box center [178, 4] width 71 height 6
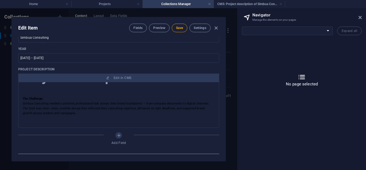
scroll to position [0, 0]
click at [176, 27] on span "Save" at bounding box center [179, 28] width 7 height 4
click at [240, 6] on h4 "CMS: Project description of Simbua Consulting" at bounding box center [249, 4] width 71 height 6
select select "16947955-en"
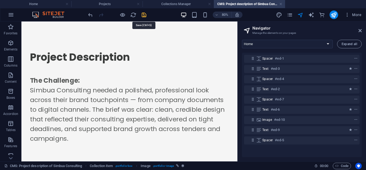
click at [142, 15] on icon "save" at bounding box center [144, 15] width 6 height 6
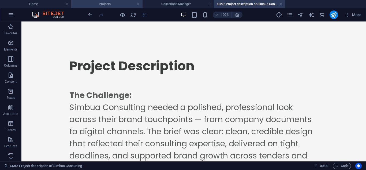
click at [113, 6] on h4 "Projects" at bounding box center [106, 4] width 71 height 6
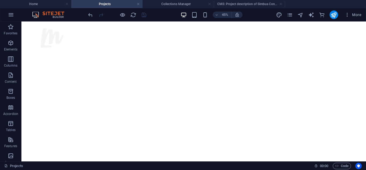
scroll to position [347, 0]
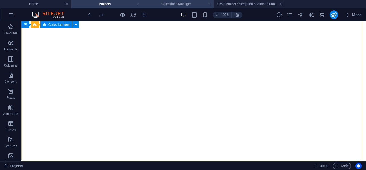
click at [166, 4] on h4 "Collections Manager" at bounding box center [178, 4] width 71 height 6
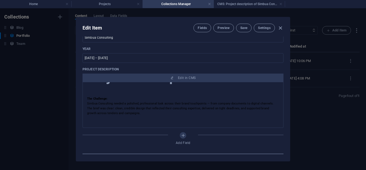
click at [36, 50] on div "Edit Item Fields Preview Save Settings Name Simbua Consulting ​ Slug [DOMAIN_NA…" at bounding box center [183, 88] width 366 height 161
type input "simbua-consulting"
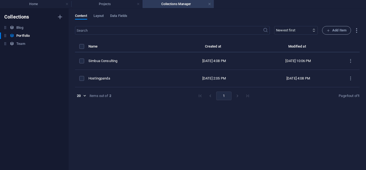
scroll to position [176, 0]
click at [21, 19] on h6 "Collections" at bounding box center [16, 17] width 25 height 6
click at [20, 25] on h6 "Blog" at bounding box center [19, 27] width 7 height 6
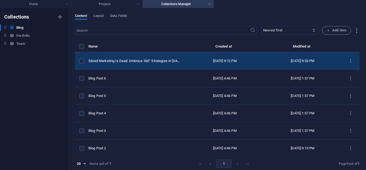
click at [130, 57] on td "Siloed Marketing Is Dead: Embrace 360° Strategies in [DATE]" at bounding box center [136, 60] width 97 height 17
select select "360° Marketing"
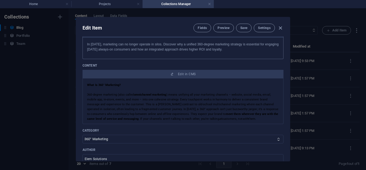
scroll to position [59, 0]
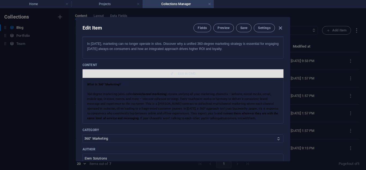
click at [185, 77] on button "Edit in CMS" at bounding box center [183, 73] width 201 height 9
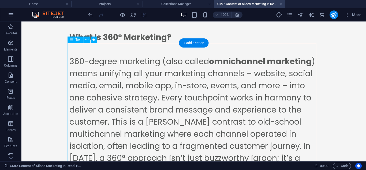
scroll to position [0, 0]
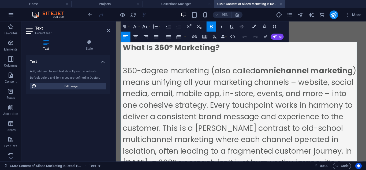
drag, startPoint x: 231, startPoint y: 116, endPoint x: 109, endPoint y: 8, distance: 162.7
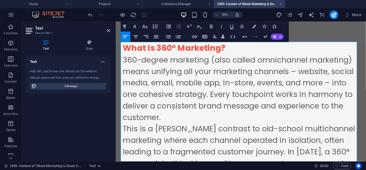
click at [228, 48] on h2 "What Is 360° Marketing?" at bounding box center [247, 49] width 249 height 13
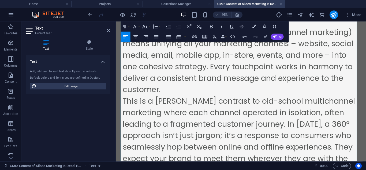
scroll to position [42, 0]
click at [162, 90] on p "360-degree marketing (also called omnichannel marketing) means unifying all you…" at bounding box center [247, 62] width 249 height 72
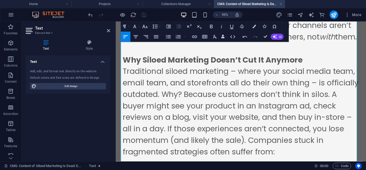
scroll to position [206, 0]
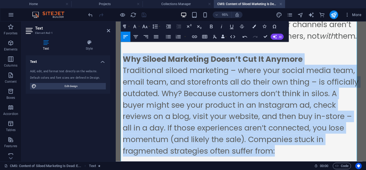
drag, startPoint x: 284, startPoint y: 159, endPoint x: 113, endPoint y: 65, distance: 195.4
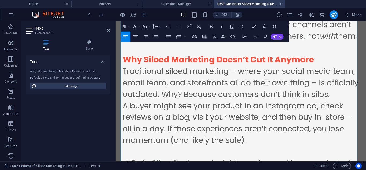
click at [327, 63] on h2 "Why Siloed Marketing Doesn’t Cut It Anymore" at bounding box center [247, 61] width 249 height 13
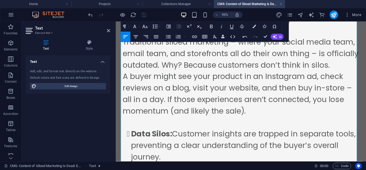
scroll to position [249, 0]
click at [182, 90] on p "A buyer might see your product in an Instagram ad, check reviews on a blog, vis…" at bounding box center [247, 97] width 249 height 48
click at [160, 73] on p "Traditional siloed marketing – where your social media team, email team, and st…" at bounding box center [247, 55] width 249 height 36
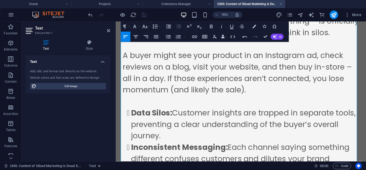
scroll to position [284, 0]
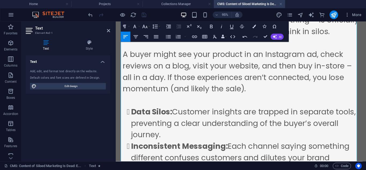
click at [263, 98] on p "A buyer might see your product in an Instagram ad, check reviews on a blog, vis…" at bounding box center [247, 74] width 249 height 48
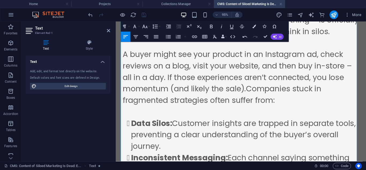
click at [253, 105] on p "A buyer might see your product in an Instagram ad, check reviews on a blog, vis…" at bounding box center [247, 80] width 249 height 60
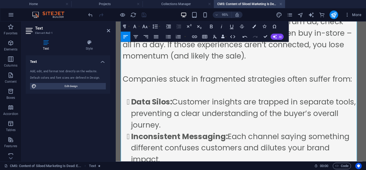
scroll to position [319, 0]
drag, startPoint x: 176, startPoint y: 119, endPoint x: 135, endPoint y: 115, distance: 40.6
click at [135, 111] on strong "Data Silos:" at bounding box center [153, 106] width 43 height 12
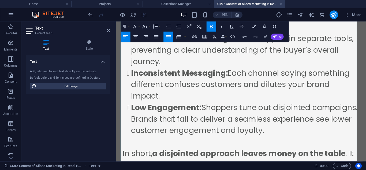
scroll to position [386, 0]
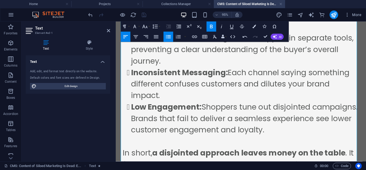
click at [345, 59] on li "Data Silos Customer insights are trapped in separate tools, preventing a clear …" at bounding box center [252, 51] width 240 height 36
click at [125, 7] on li "Projects" at bounding box center [106, 4] width 71 height 8
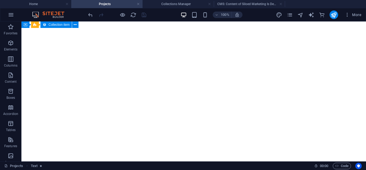
scroll to position [0, 0]
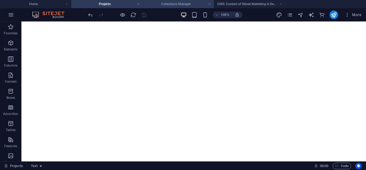
click at [184, 6] on h4 "Collections Manager" at bounding box center [178, 4] width 71 height 6
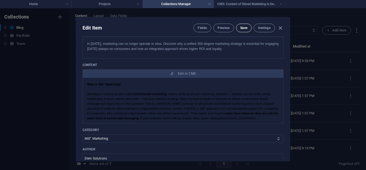
click at [249, 25] on button "Save" at bounding box center [244, 28] width 16 height 9
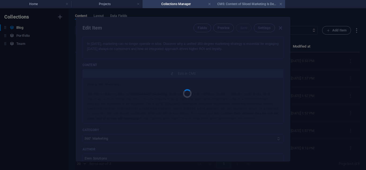
click at [243, 3] on h4 "CMS: Content of Siloed Marketing Is Dead: E..." at bounding box center [249, 4] width 71 height 6
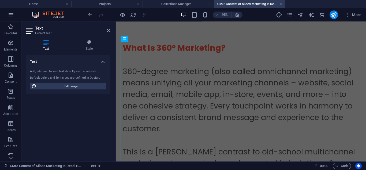
click at [108, 32] on icon at bounding box center [108, 30] width 3 height 4
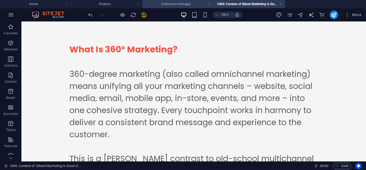
click at [164, 4] on h4 "Collections Manager" at bounding box center [178, 4] width 71 height 6
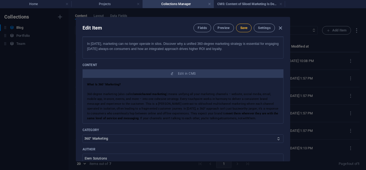
click at [243, 24] on button "Save" at bounding box center [244, 28] width 16 height 9
click at [243, 2] on h4 "CMS: Content of Siloed Marketing Is Dead: E..." at bounding box center [249, 4] width 71 height 6
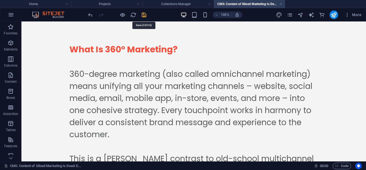
click at [142, 15] on icon "save" at bounding box center [144, 15] width 6 height 6
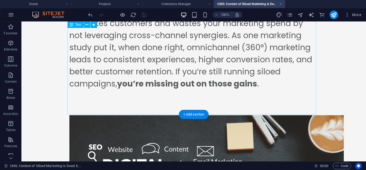
scroll to position [535, 0]
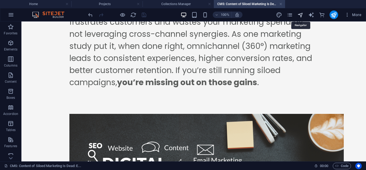
click at [299, 17] on icon "navigator" at bounding box center [300, 15] width 6 height 6
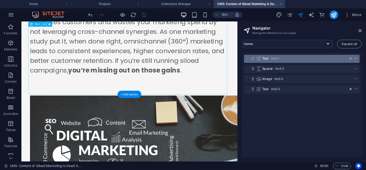
click at [354, 57] on icon "context-menu" at bounding box center [356, 59] width 4 height 4
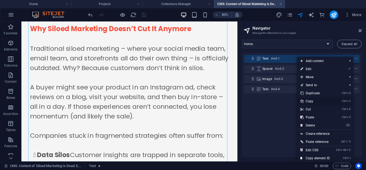
click at [310, 100] on link "Ctrl C Copy" at bounding box center [315, 101] width 36 height 8
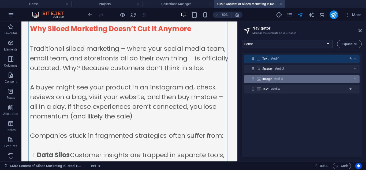
click at [312, 82] on div "Image #ed-3" at bounding box center [301, 79] width 115 height 8
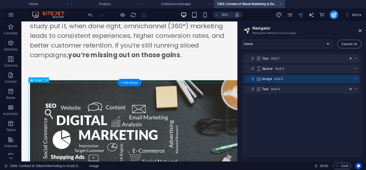
scroll to position [528, 0]
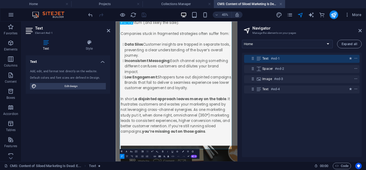
scroll to position [417, 0]
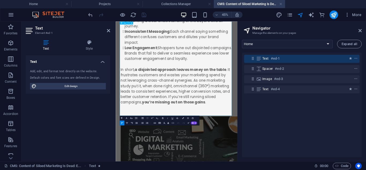
click at [316, 169] on p "In short, a disjointed approach leaves money on the table . It frustrates custo…" at bounding box center [251, 164] width 249 height 84
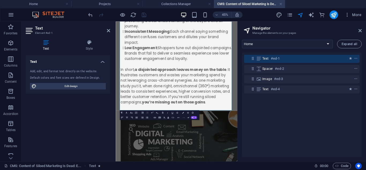
click at [271, 117] on div "Text #ed-1 Spacer #ed-2 Image #ed-3 Text #ed-4" at bounding box center [302, 105] width 120 height 104
click at [109, 28] on h2 "Text" at bounding box center [72, 28] width 75 height 5
click at [108, 30] on icon at bounding box center [108, 30] width 3 height 4
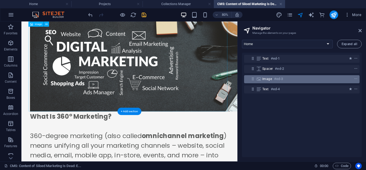
click at [288, 79] on div "Image #ed-3" at bounding box center [297, 79] width 70 height 6
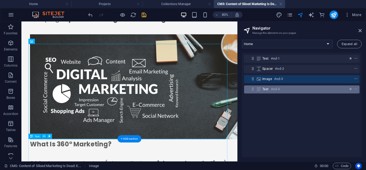
click at [291, 87] on div "Text #ed-4" at bounding box center [297, 89] width 70 height 6
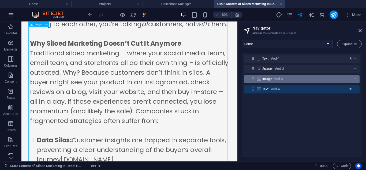
click at [336, 81] on div at bounding box center [345, 79] width 25 height 6
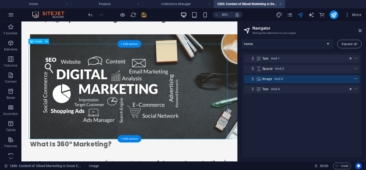
click at [355, 79] on icon "context-menu" at bounding box center [356, 79] width 4 height 4
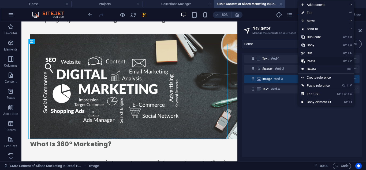
click at [315, 60] on link "Ctrl V Paste" at bounding box center [316, 61] width 36 height 8
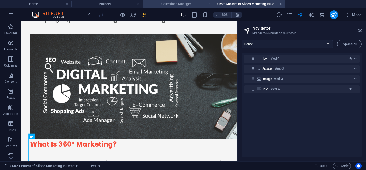
click at [170, 3] on h4 "Collections Manager" at bounding box center [178, 4] width 71 height 6
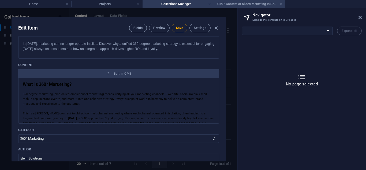
click at [236, 5] on h4 "CMS: Content of Siloed Marketing Is Dead: E..." at bounding box center [249, 4] width 71 height 6
select select "16947955-en"
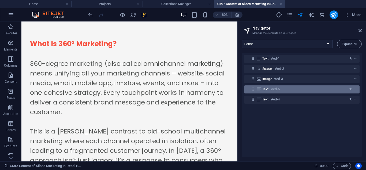
click at [330, 90] on div "Text #ed-5" at bounding box center [297, 89] width 70 height 6
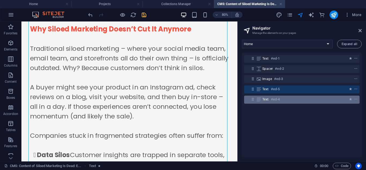
click at [336, 98] on div at bounding box center [345, 99] width 25 height 6
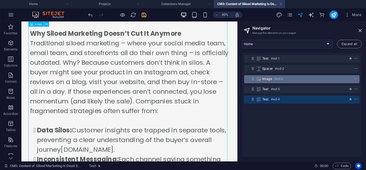
click at [319, 79] on div "Image #ed-3" at bounding box center [297, 79] width 70 height 6
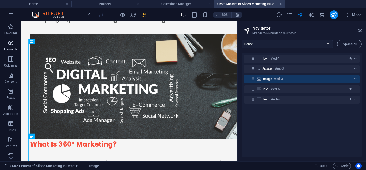
click at [10, 42] on icon "button" at bounding box center [11, 43] width 6 height 6
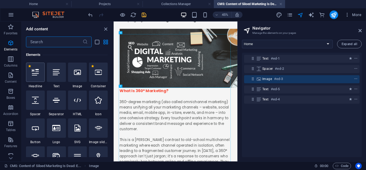
scroll to position [57, 0]
click at [34, 101] on icon at bounding box center [35, 99] width 7 height 7
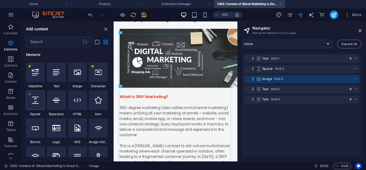
select select "px"
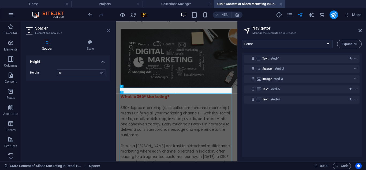
click at [108, 32] on icon at bounding box center [108, 30] width 3 height 4
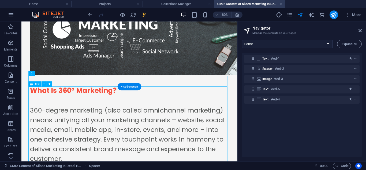
scroll to position [680, 0]
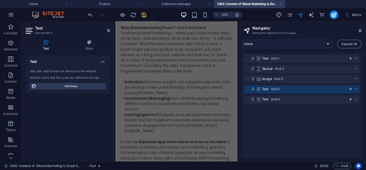
scroll to position [1642, 0]
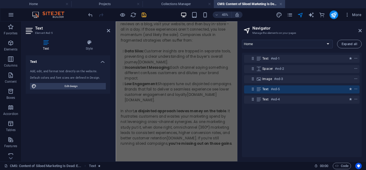
drag, startPoint x: 127, startPoint y: 108, endPoint x: 469, endPoint y: 371, distance: 430.9
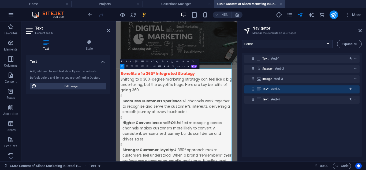
scroll to position [649, 0]
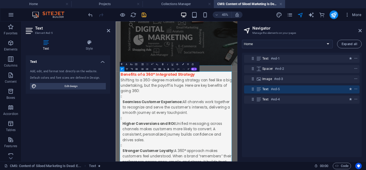
click at [307, 139] on h2 "Benefits of a 360° Integrated Strategy" at bounding box center [251, 138] width 249 height 13
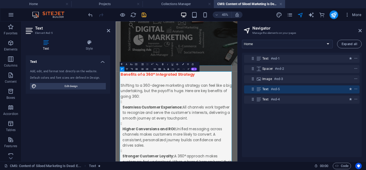
scroll to position [661, 0]
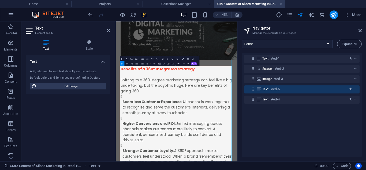
click at [188, 169] on p "Shifting to a 360-degree marketing strategy can feel like a big undertaking, bu…" at bounding box center [251, 163] width 249 height 36
click at [143, 64] on icon "button" at bounding box center [142, 63] width 3 height 3
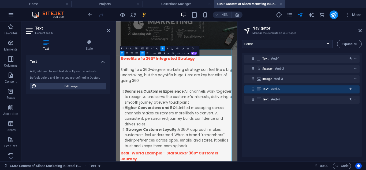
scroll to position [687, 0]
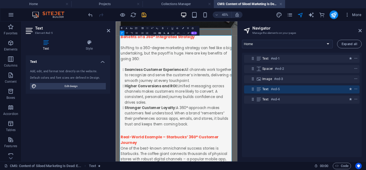
scroll to position [741, 0]
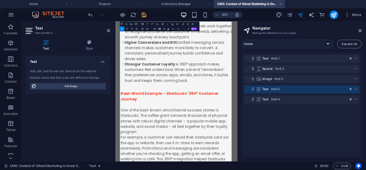
scroll to position [829, 0]
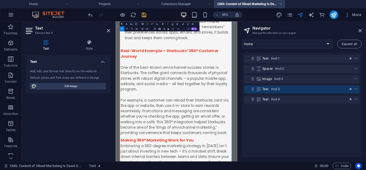
scroll to position [942, 0]
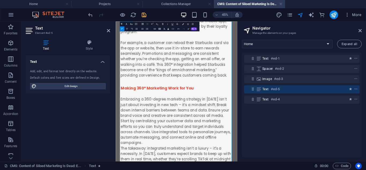
scroll to position [1051, 0]
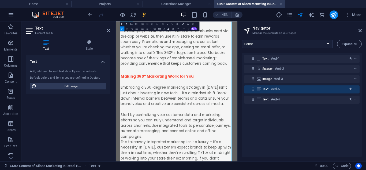
scroll to position [1077, 0]
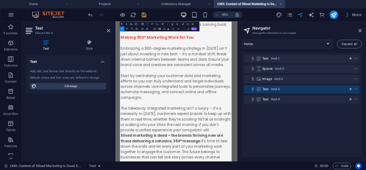
scroll to position [1164, 0]
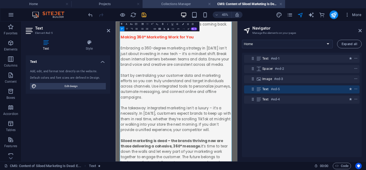
click at [153, 8] on li "Collections Manager" at bounding box center [178, 4] width 71 height 8
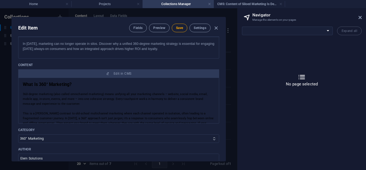
scroll to position [0, 0]
click at [176, 29] on span "Save" at bounding box center [179, 28] width 7 height 4
click at [240, 2] on h4 "CMS: Content of Siloed Marketing Is Dead: E..." at bounding box center [249, 4] width 71 height 6
select select "16947955-en"
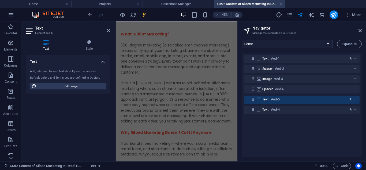
click at [147, 16] on div "45% More" at bounding box center [225, 14] width 277 height 9
click at [146, 16] on icon "save" at bounding box center [144, 15] width 6 height 6
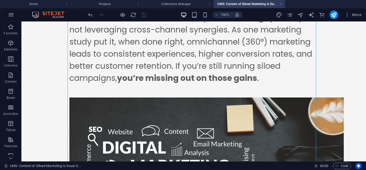
scroll to position [1057, 0]
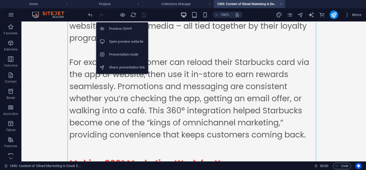
click at [125, 39] on h6 "Open preview website" at bounding box center [127, 41] width 36 height 6
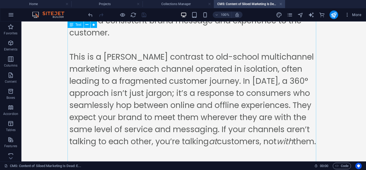
scroll to position [0, 0]
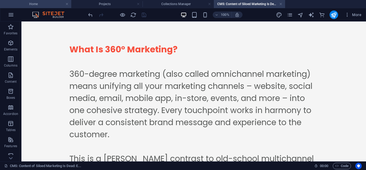
click at [52, 2] on h4 "Home" at bounding box center [35, 4] width 71 height 6
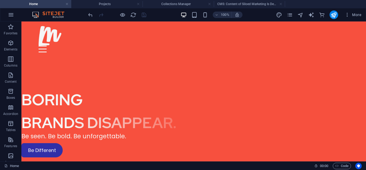
click at [128, 14] on div at bounding box center [117, 14] width 60 height 9
click at [132, 16] on icon "reload" at bounding box center [133, 15] width 6 height 6
click at [134, 16] on icon "reload" at bounding box center [133, 15] width 6 height 6
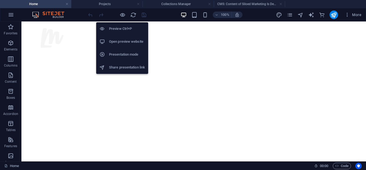
click at [124, 29] on h6 "Preview Ctrl+P" at bounding box center [127, 28] width 36 height 6
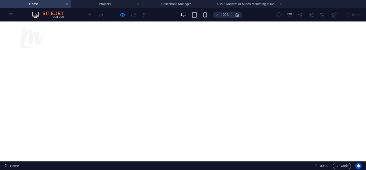
click at [343, 49] on div at bounding box center [192, 49] width 344 height 0
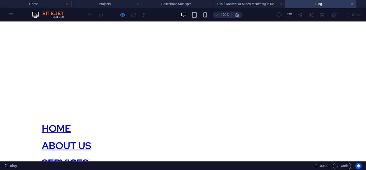
scroll to position [94, 0]
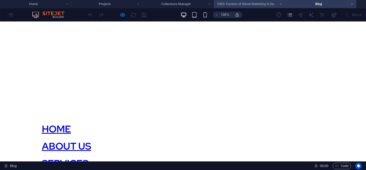
click at [233, 5] on h4 "CMS: Content of Siloed Marketing Is Dead: E..." at bounding box center [249, 4] width 71 height 6
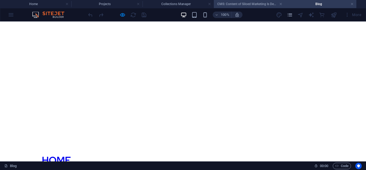
scroll to position [0, 0]
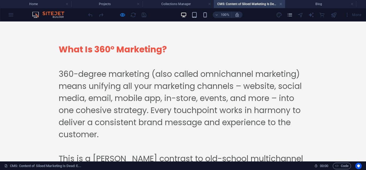
click at [182, 8] on header "100% More" at bounding box center [183, 14] width 366 height 13
click at [170, 4] on h4 "Collections Manager" at bounding box center [178, 4] width 71 height 6
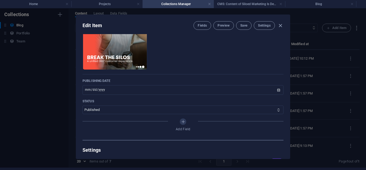
scroll to position [228, 0]
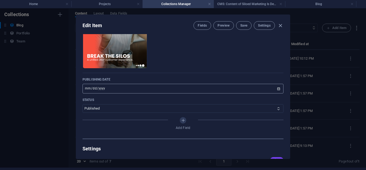
click at [278, 90] on input "[DATE]" at bounding box center [183, 89] width 201 height 10
click at [240, 23] on span "Save" at bounding box center [243, 25] width 7 height 4
click at [226, 3] on h4 "CMS: Content of Siloed Marketing Is Dead: E..." at bounding box center [249, 4] width 71 height 6
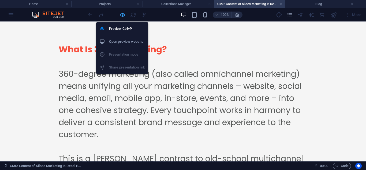
click at [120, 16] on icon "button" at bounding box center [123, 15] width 6 height 6
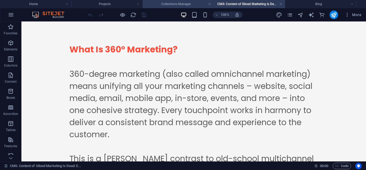
click at [165, 4] on h4 "Collections Manager" at bounding box center [178, 4] width 71 height 6
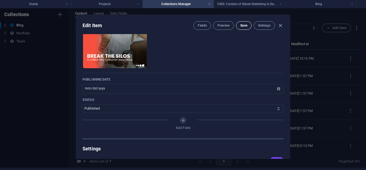
click at [240, 23] on button "Save" at bounding box center [244, 25] width 16 height 9
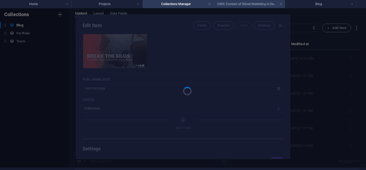
click at [242, 8] on li "CMS: Content of Siloed Marketing Is Dead: E..." at bounding box center [249, 4] width 71 height 8
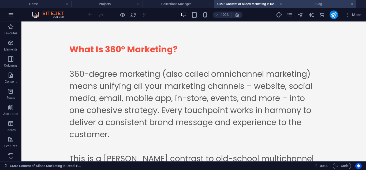
click at [293, 4] on h4 "Blog" at bounding box center [320, 4] width 71 height 6
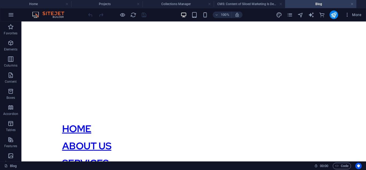
scroll to position [0, 0]
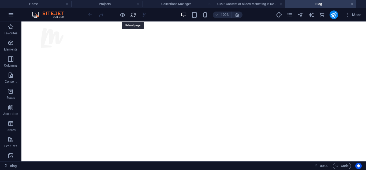
click at [131, 15] on icon "reload" at bounding box center [133, 15] width 6 height 6
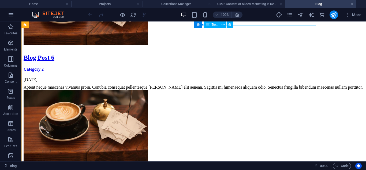
scroll to position [657, 0]
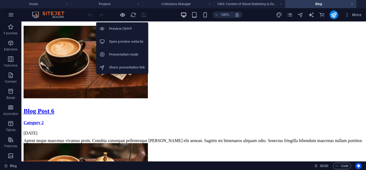
click at [120, 14] on icon "button" at bounding box center [123, 15] width 6 height 6
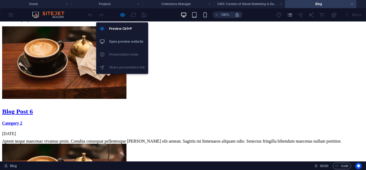
click at [124, 39] on h6 "Open preview website" at bounding box center [127, 41] width 36 height 6
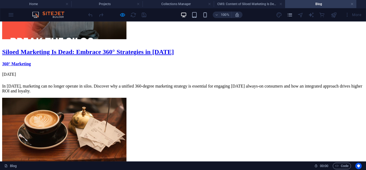
scroll to position [583, 0]
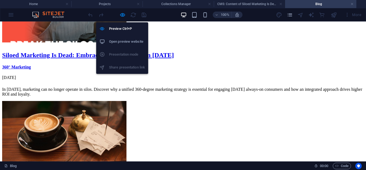
click at [123, 18] on div "Preview Ctrl+P Open preview website Presentation mode Share presentation link" at bounding box center [122, 46] width 52 height 56
click at [123, 18] on icon "button" at bounding box center [123, 15] width 6 height 6
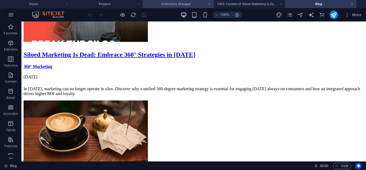
click at [171, 3] on h4 "Collections Manager" at bounding box center [178, 4] width 71 height 6
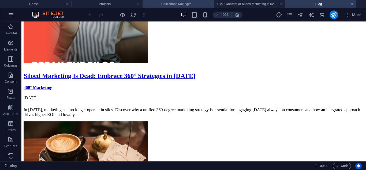
scroll to position [0, 0]
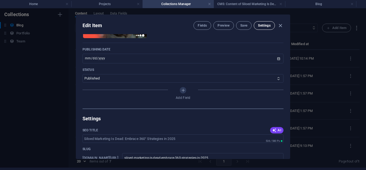
click at [257, 24] on button "Settings" at bounding box center [264, 25] width 21 height 9
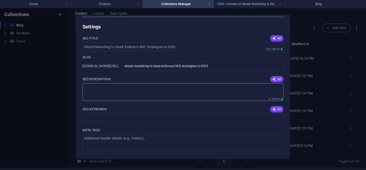
scroll to position [340, 0]
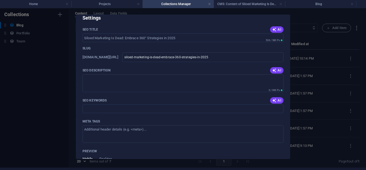
click at [290, 47] on div "Edit Item Fields Preview Save Settings Name Siloed Marketing Is Dead: Embrace 3…" at bounding box center [183, 86] width 366 height 161
type input "[DATE]"
type input "siloed-marketing-is-dead-embrace-360-strategies-in-2025"
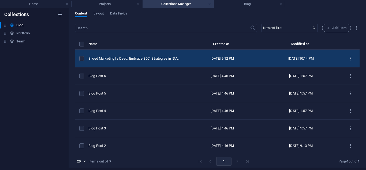
scroll to position [0, 0]
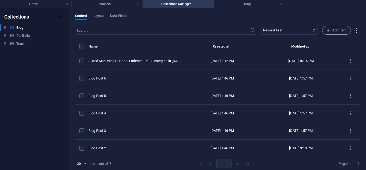
click at [354, 29] on icon "button" at bounding box center [356, 30] width 6 height 6
click at [270, 21] on div at bounding box center [183, 85] width 366 height 170
click at [98, 19] on button "Layout" at bounding box center [99, 17] width 10 height 6
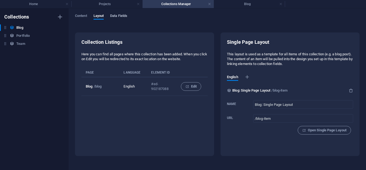
click at [115, 14] on span "Data Fields" at bounding box center [118, 17] width 17 height 8
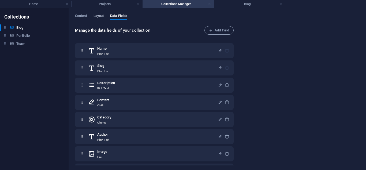
click at [96, 18] on span "Layout" at bounding box center [99, 17] width 10 height 8
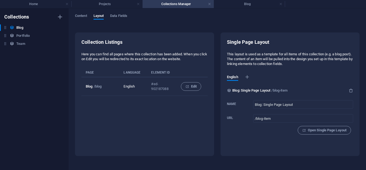
click at [78, 13] on div "Content Layout Data Fields Collection Listings Here you can find all pages wher…" at bounding box center [217, 88] width 297 height 161
click at [79, 14] on span "Content" at bounding box center [81, 17] width 12 height 8
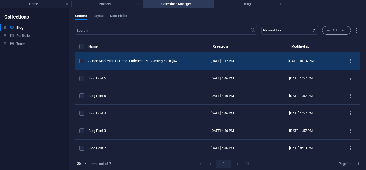
click at [174, 57] on td "Siloed Marketing Is Dead: Embrace 360° Strategies in [DATE]" at bounding box center [136, 60] width 96 height 17
select select "360° Marketing"
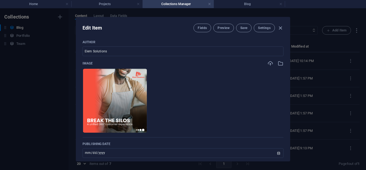
scroll to position [167, 0]
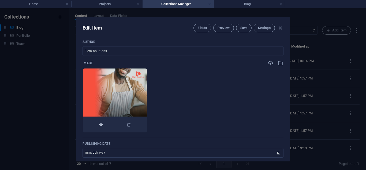
click at [103, 127] on button "button" at bounding box center [101, 124] width 4 height 16
click at [147, 91] on img at bounding box center [115, 100] width 64 height 64
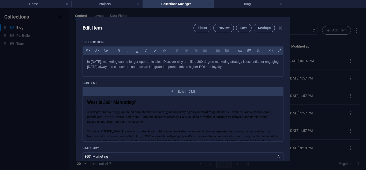
scroll to position [0, 0]
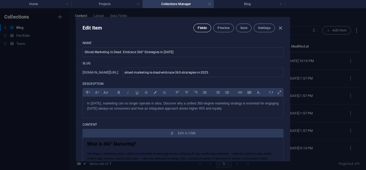
click at [201, 27] on span "Fields" at bounding box center [202, 28] width 9 height 4
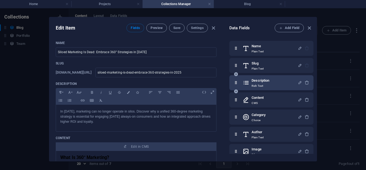
click at [271, 85] on div "Description Rich Text" at bounding box center [270, 82] width 55 height 11
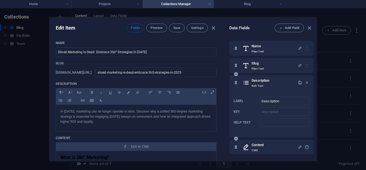
click at [273, 80] on div "Description Rich Text" at bounding box center [270, 82] width 55 height 11
click at [294, 24] on button "Add Field" at bounding box center [289, 28] width 29 height 9
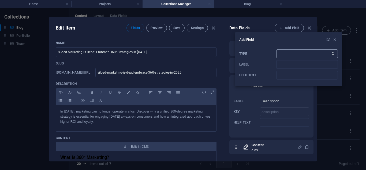
click at [286, 49] on select "Plain Text Link CMS Rich Text File Multiple Files Checkbox Choice Date Number" at bounding box center [307, 53] width 62 height 9
select select "text"
click at [276, 49] on select "Plain Text Link CMS Rich Text File Multiple Files Checkbox Choice Date Number" at bounding box center [307, 53] width 62 height 9
click at [283, 62] on input "Label" at bounding box center [307, 64] width 62 height 9
type input "Read time"
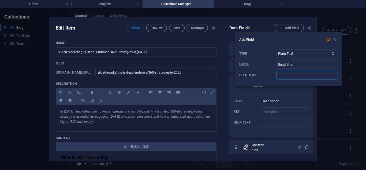
click at [289, 77] on input "Help text" at bounding box center [307, 75] width 62 height 9
click at [326, 40] on span "submit" at bounding box center [328, 39] width 6 height 5
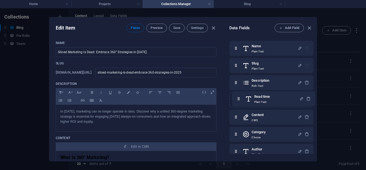
drag, startPoint x: 235, startPoint y: 145, endPoint x: 239, endPoint y: 97, distance: 48.1
click at [239, 97] on div "Name Plain Text Slug Plain Text Description Rich Text Content CMS Category Choi…" at bounding box center [271, 125] width 84 height 169
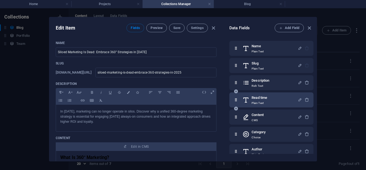
click at [237, 99] on icon at bounding box center [236, 99] width 5 height 11
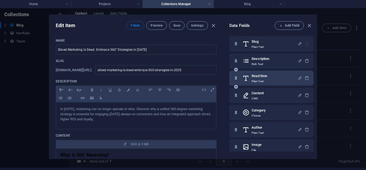
click at [237, 99] on div "Name Plain Text Slug Plain Text Description Rich Text Read time Plain Text Cont…" at bounding box center [271, 103] width 84 height 169
select select "360° Marketing"
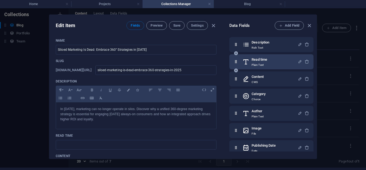
scroll to position [38, 0]
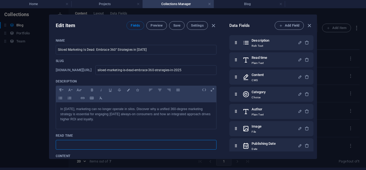
click at [109, 146] on input "text" at bounding box center [136, 145] width 161 height 10
paste input "Read Time: ~10 minutes"
type input "Read Time: ~10 minutes"
click at [174, 23] on button "Save" at bounding box center [177, 25] width 16 height 9
click at [157, 27] on span "Preview" at bounding box center [157, 25] width 12 height 4
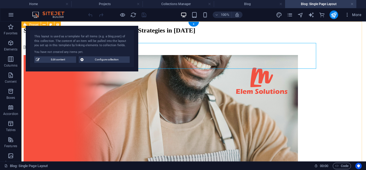
scroll to position [0, 0]
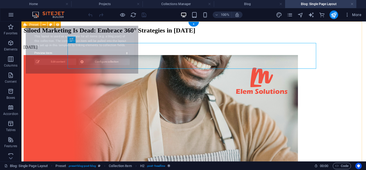
select select "68b89325b8cb6b9ea804c871"
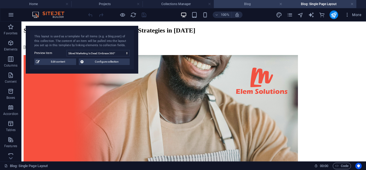
click at [234, 4] on h4 "Blog" at bounding box center [249, 4] width 71 height 6
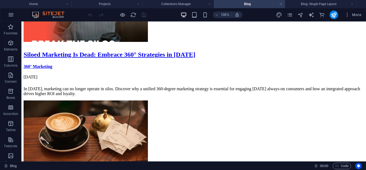
click at [133, 11] on div at bounding box center [117, 14] width 60 height 9
click at [133, 12] on icon "reload" at bounding box center [133, 15] width 6 height 6
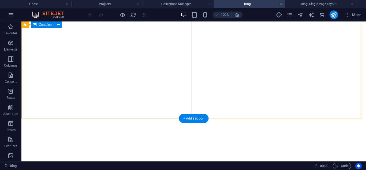
scroll to position [29, 0]
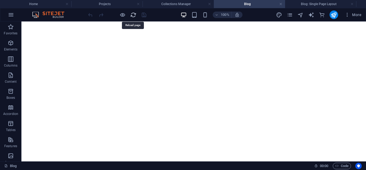
click at [133, 16] on icon "reload" at bounding box center [133, 15] width 6 height 6
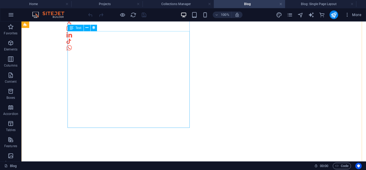
scroll to position [307, 0]
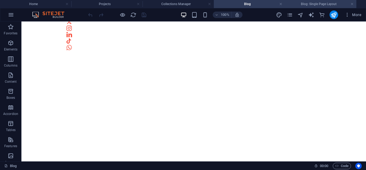
click at [300, 3] on h4 "Blog: Single Page Layout" at bounding box center [320, 4] width 71 height 6
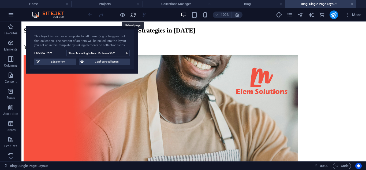
click at [133, 14] on icon "reload" at bounding box center [133, 15] width 6 height 6
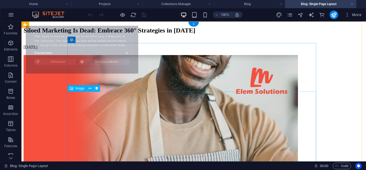
select select "68b89325b8cb6b9ea804c871"
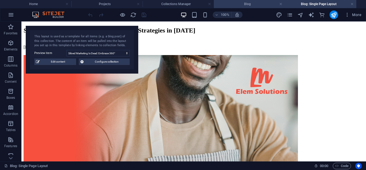
click at [239, 4] on h4 "Blog" at bounding box center [249, 4] width 71 height 6
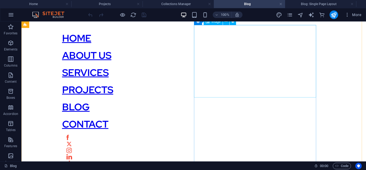
scroll to position [184, 0]
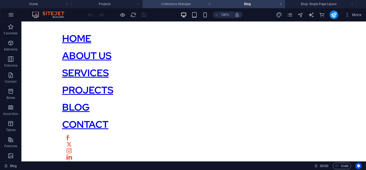
click at [171, 4] on h4 "Collections Manager" at bounding box center [178, 4] width 71 height 6
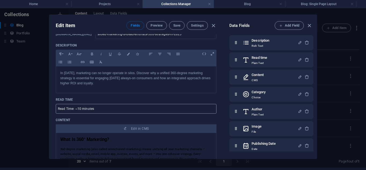
scroll to position [36, 0]
drag, startPoint x: 108, startPoint y: 111, endPoint x: 49, endPoint y: 112, distance: 59.8
click at [49, 112] on div "Edit Item Fields Preview Save Settings Name Siloed Marketing Is Dead: Embrace 3…" at bounding box center [183, 86] width 268 height 144
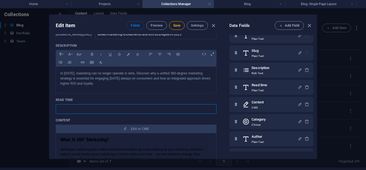
scroll to position [9, 0]
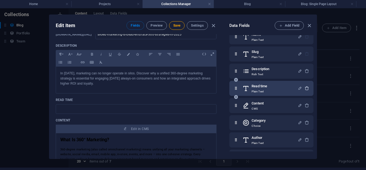
click at [305, 86] on icon "button" at bounding box center [307, 88] width 5 height 5
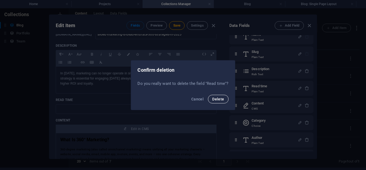
click at [219, 101] on button "Delete" at bounding box center [218, 99] width 20 height 9
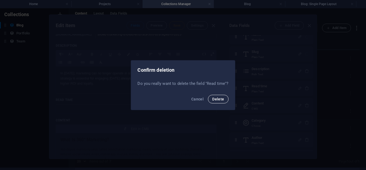
scroll to position [38, 0]
click at [213, 99] on span "Delete" at bounding box center [218, 99] width 12 height 4
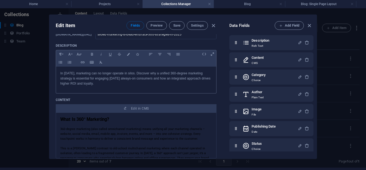
drag, startPoint x: 169, startPoint y: 99, endPoint x: 127, endPoint y: 84, distance: 43.7
click at [127, 84] on p "In [DATE], marketing can no longer operate in silos. Discover why a unified 360…" at bounding box center [136, 79] width 152 height 16
click at [60, 73] on p "In [DATE], marketing can no longer operate in silos. Discover why a unified 360…" at bounding box center [136, 79] width 152 height 16
drag, startPoint x: 95, startPoint y: 73, endPoint x: 52, endPoint y: 68, distance: 43.3
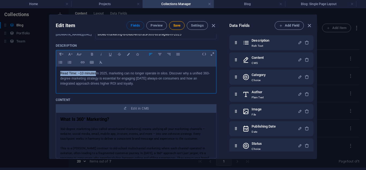
click at [52, 68] on div "Name Siloed Marketing Is Dead: Embrace 360° Strategies in [DATE] ​ Slug [DOMAIN…" at bounding box center [136, 96] width 174 height 124
copy p "Read Time: ~10 minutes"
click at [105, 84] on p "In [DATE], marketing can no longer operate in silos. Discover why a unified 360…" at bounding box center [136, 79] width 152 height 16
click at [175, 25] on span "Save" at bounding box center [176, 25] width 7 height 4
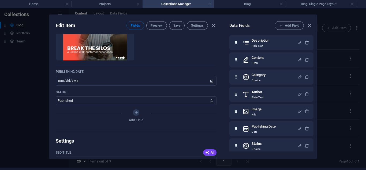
scroll to position [195, 0]
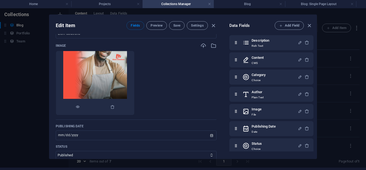
click at [113, 90] on img at bounding box center [95, 83] width 64 height 64
click at [116, 110] on div at bounding box center [95, 107] width 78 height 16
click at [113, 108] on icon "button" at bounding box center [112, 107] width 4 height 4
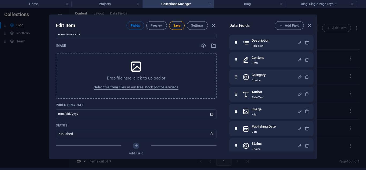
click at [120, 76] on p "Drop file here, click to upload or" at bounding box center [136, 77] width 59 height 5
click at [146, 70] on div "Drop file here, click to upload or Select file from Files or our free stock pho…" at bounding box center [136, 76] width 161 height 46
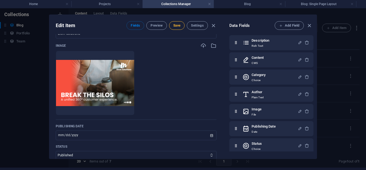
click at [178, 27] on span "Save" at bounding box center [176, 25] width 7 height 4
click at [247, 5] on h4 "Blog" at bounding box center [249, 4] width 71 height 6
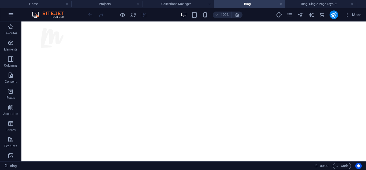
scroll to position [184, 0]
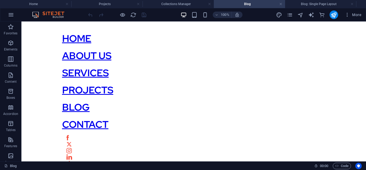
click at [137, 16] on div at bounding box center [117, 14] width 60 height 9
click at [135, 16] on icon "reload" at bounding box center [133, 15] width 6 height 6
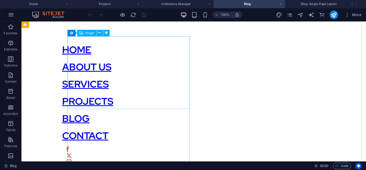
scroll to position [175, 0]
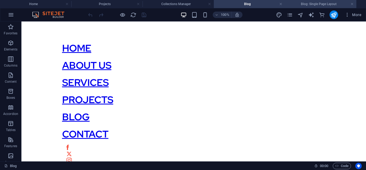
click at [307, 4] on h4 "Blog: Single Page Layout" at bounding box center [320, 4] width 71 height 6
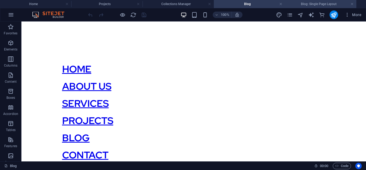
scroll to position [0, 0]
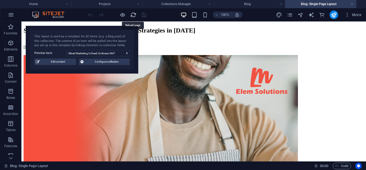
click at [133, 18] on icon "reload" at bounding box center [133, 15] width 6 height 6
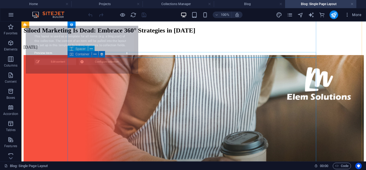
select select "68b89325b8cb6b9ea804c871"
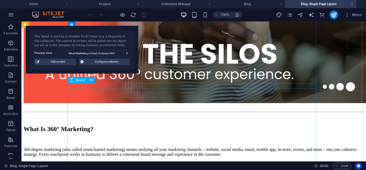
scroll to position [155, 0]
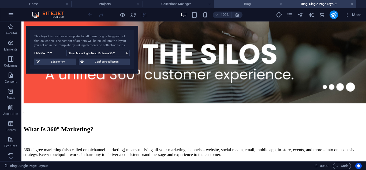
click at [226, 3] on h4 "Blog" at bounding box center [249, 4] width 71 height 6
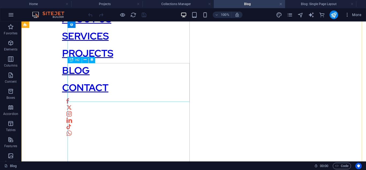
scroll to position [221, 0]
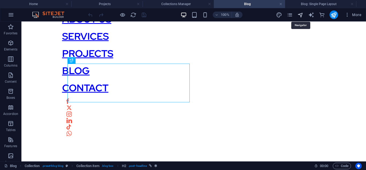
click at [301, 16] on icon "navigator" at bounding box center [300, 15] width 6 height 6
select select "16947967-en"
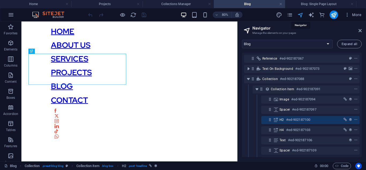
scroll to position [273, 0]
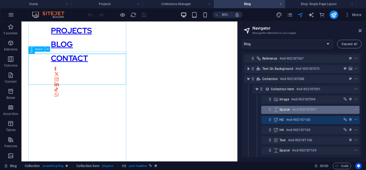
click at [286, 108] on span "Spacer" at bounding box center [285, 109] width 10 height 4
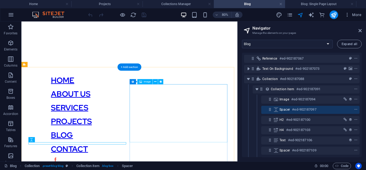
scroll to position [159, 0]
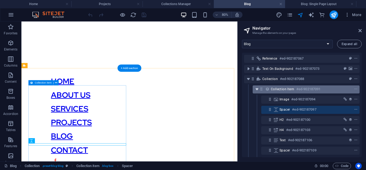
click at [258, 88] on icon "toggle-expand" at bounding box center [256, 88] width 5 height 5
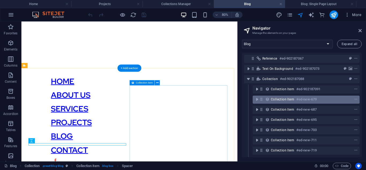
click at [270, 97] on icon at bounding box center [267, 99] width 6 height 4
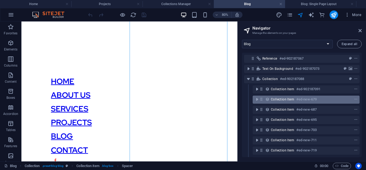
scroll to position [270, 0]
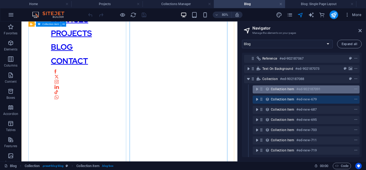
click at [274, 90] on span "Collection item" at bounding box center [282, 89] width 23 height 4
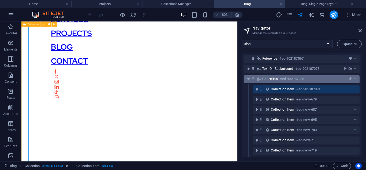
click at [285, 79] on h6 "#ed-902187088" at bounding box center [292, 79] width 24 height 6
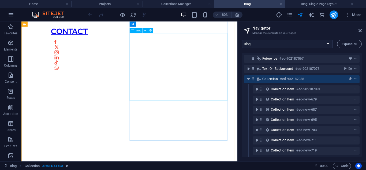
scroll to position [298, 0]
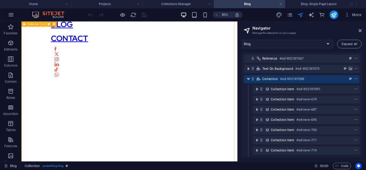
click at [323, 76] on div "Collection #ed-902187088" at bounding box center [297, 79] width 70 height 6
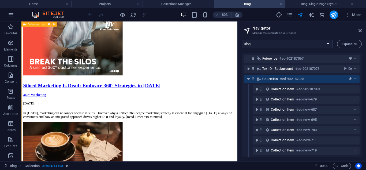
click at [323, 76] on div "Collection #ed-902187088" at bounding box center [297, 79] width 70 height 6
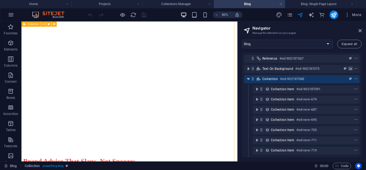
select select "columns.publishing_date_DESC"
select select "columns.status"
select select "columns.publishing_date"
select select "past"
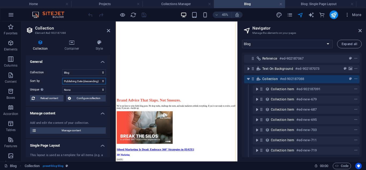
click at [76, 83] on select "Created at (ascending) Created at (descending) Updated at (ascending) Updated a…" at bounding box center [84, 81] width 44 height 6
click at [77, 82] on select "Created at (ascending) Created at (descending) Updated at (ascending) Updated a…" at bounding box center [84, 81] width 44 height 6
click at [66, 91] on select "None Name Slug Description Content Category Author Image Publishing Date Status" at bounding box center [84, 89] width 44 height 6
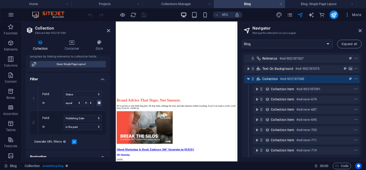
scroll to position [114, 0]
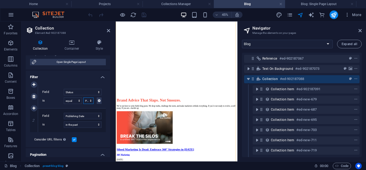
click at [87, 101] on select "Published Draft" at bounding box center [88, 100] width 10 height 6
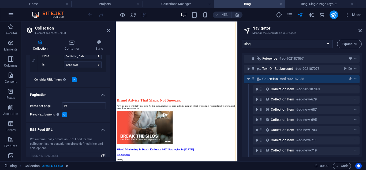
scroll to position [180, 0]
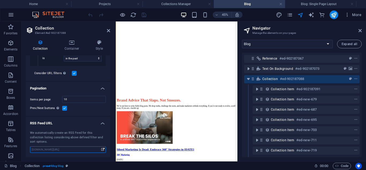
click at [66, 151] on input "[DOMAIN_NAME][URL]" at bounding box center [68, 149] width 76 height 6
click at [81, 151] on input "[DOMAIN_NAME][URL]" at bounding box center [68, 149] width 76 height 6
click at [102, 150] on icon at bounding box center [102, 149] width 3 height 6
drag, startPoint x: 65, startPoint y: 125, endPoint x: 33, endPoint y: 122, distance: 31.7
click at [33, 122] on h4 "RSS Feed URL" at bounding box center [68, 122] width 84 height 10
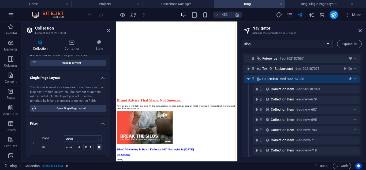
scroll to position [67, 0]
click at [74, 44] on icon at bounding box center [71, 42] width 29 height 5
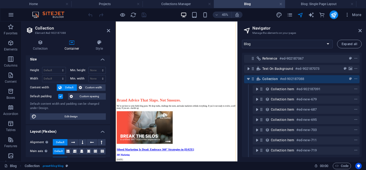
scroll to position [0, 0]
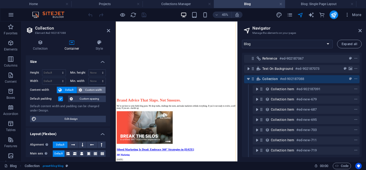
click at [84, 89] on span "Custom width" at bounding box center [94, 90] width 21 height 6
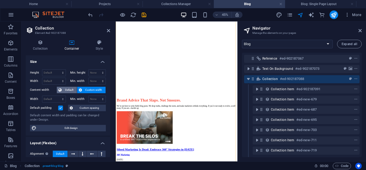
click at [69, 90] on span "Default" at bounding box center [69, 90] width 12 height 6
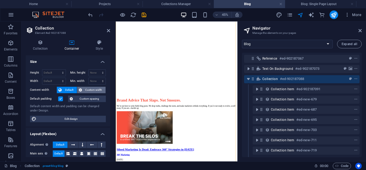
click at [80, 90] on icon at bounding box center [80, 90] width 3 height 6
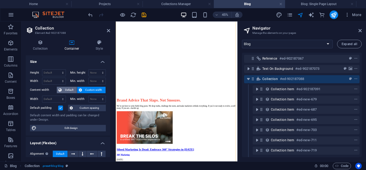
click at [74, 92] on span "Default" at bounding box center [69, 90] width 12 height 6
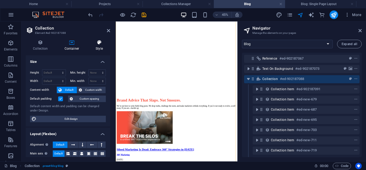
click at [102, 47] on h4 "Style" at bounding box center [99, 45] width 22 height 11
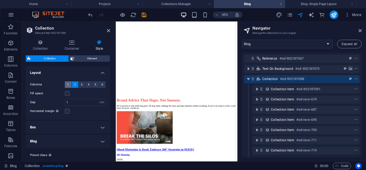
click at [67, 86] on button "1" at bounding box center [68, 84] width 7 height 6
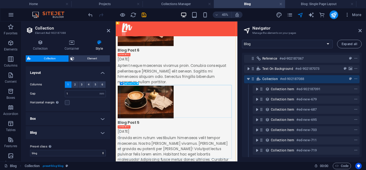
scroll to position [599, 0]
click at [107, 31] on icon at bounding box center [108, 30] width 3 height 4
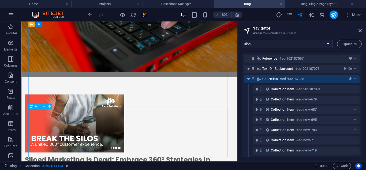
scroll to position [296, 0]
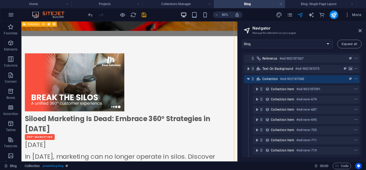
click at [264, 78] on span "Collection" at bounding box center [270, 79] width 16 height 4
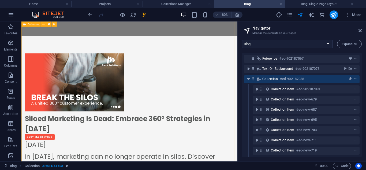
scroll to position [739, 0]
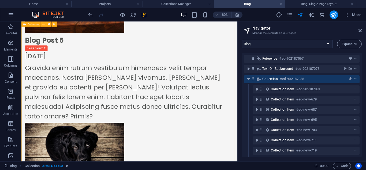
click at [264, 78] on span "Collection" at bounding box center [270, 79] width 16 height 4
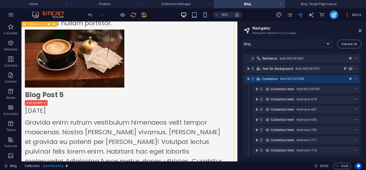
select select "rem"
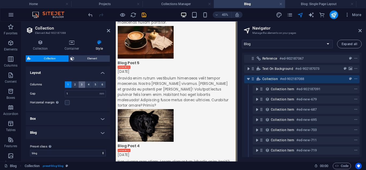
click at [81, 85] on span "3" at bounding box center [82, 84] width 2 height 6
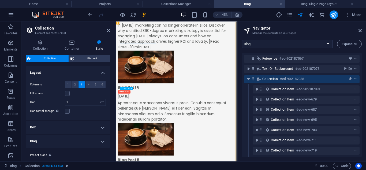
scroll to position [524, 0]
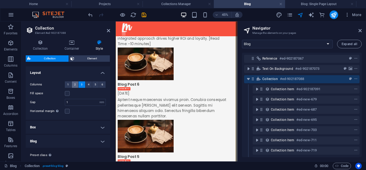
click at [76, 85] on button "2" at bounding box center [75, 84] width 7 height 6
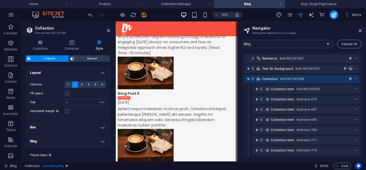
click at [67, 92] on label at bounding box center [67, 93] width 5 height 5
click at [0, 0] on input "Fill space" at bounding box center [0, 0] width 0 height 0
drag, startPoint x: 91, startPoint y: 103, endPoint x: 62, endPoint y: 103, distance: 29.5
click at [62, 103] on div "Gap 1 px rem % vw vh" at bounding box center [68, 102] width 76 height 7
type input "5"
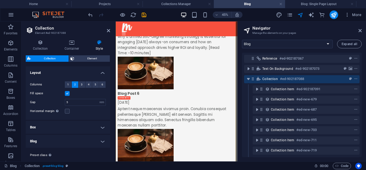
click at [80, 91] on div "Fill space" at bounding box center [68, 93] width 76 height 6
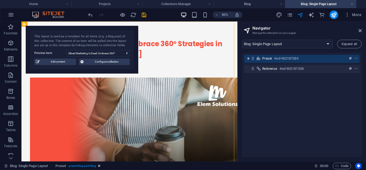
click at [242, 40] on select "Home About Us Services Projects Blog Contact Legal Notice Privacy Team: Single …" at bounding box center [287, 44] width 91 height 9
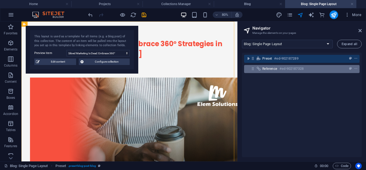
click at [270, 66] on span "Reference" at bounding box center [269, 68] width 15 height 4
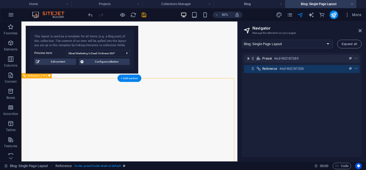
scroll to position [2256, 0]
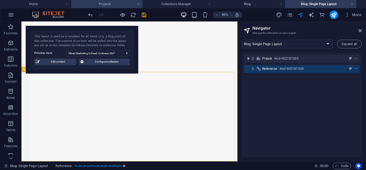
click at [107, 3] on h4 "Projects" at bounding box center [106, 4] width 71 height 6
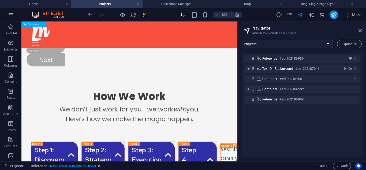
scroll to position [767, 0]
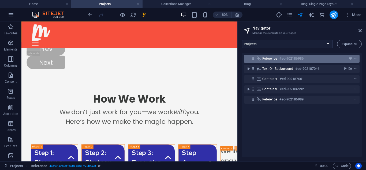
click at [281, 56] on h6 "#ed-902186986" at bounding box center [292, 58] width 24 height 6
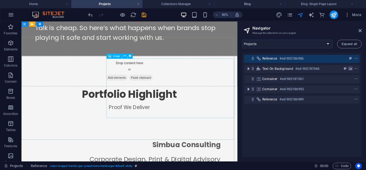
scroll to position [0, 0]
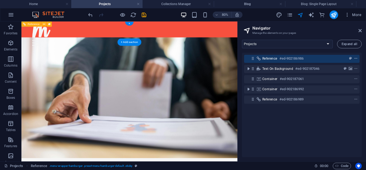
click at [357, 56] on button "context-menu" at bounding box center [355, 58] width 5 height 6
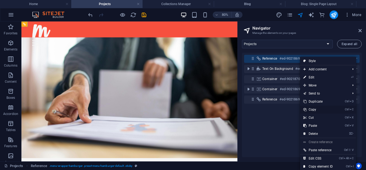
click at [311, 109] on link "Ctrl C Copy" at bounding box center [318, 109] width 36 height 8
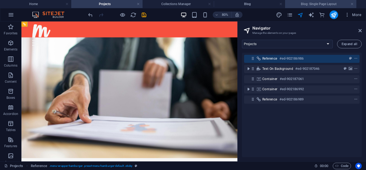
click at [301, 1] on li "Blog: Single Page Layout" at bounding box center [320, 4] width 71 height 8
select select "16947985-en"
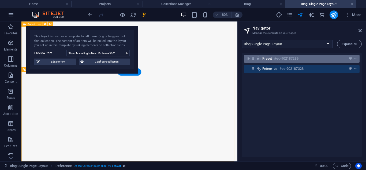
click at [320, 60] on div "Preset #ed-902187289" at bounding box center [297, 58] width 70 height 6
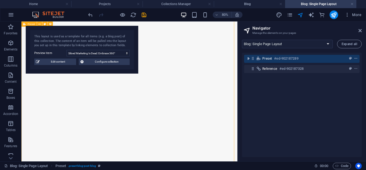
click at [357, 59] on span "context-menu" at bounding box center [355, 59] width 5 height 4
click at [249, 58] on icon "toggle-expand" at bounding box center [248, 58] width 5 height 5
click at [354, 58] on icon "context-menu" at bounding box center [356, 59] width 4 height 4
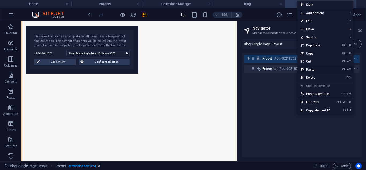
click at [311, 67] on link "Ctrl V Paste" at bounding box center [315, 69] width 36 height 8
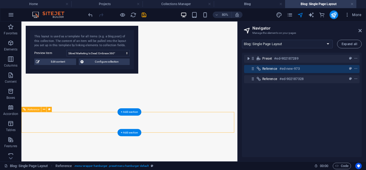
scroll to position [2244, 0]
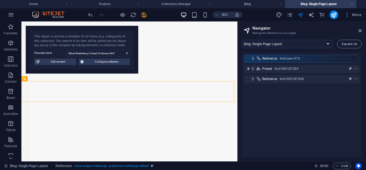
drag, startPoint x: 253, startPoint y: 70, endPoint x: 253, endPoint y: 58, distance: 12.1
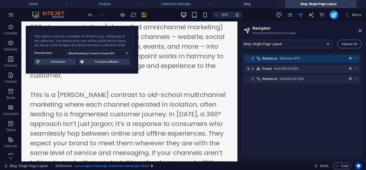
scroll to position [0, 0]
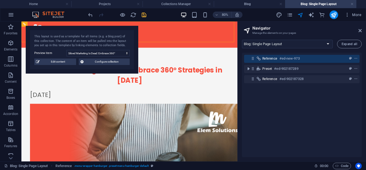
click at [143, 15] on icon "save" at bounding box center [144, 15] width 6 height 6
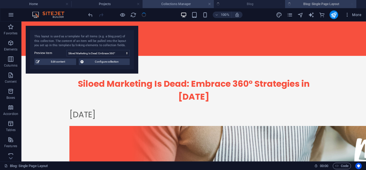
click at [187, 3] on h4 "Collections Manager" at bounding box center [178, 4] width 71 height 6
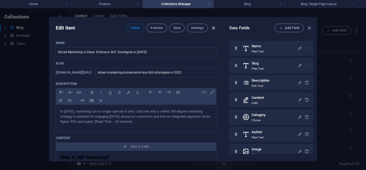
click at [214, 25] on icon "button" at bounding box center [213, 28] width 6 height 6
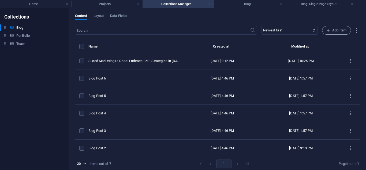
type input "[DATE]"
type input "siloed-marketing-is-dead-embrace-360-strategies-in-2025"
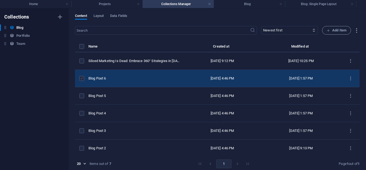
click at [79, 77] on label "items list" at bounding box center [81, 78] width 5 height 5
click at [0, 0] on input "items list" at bounding box center [0, 0] width 0 height 0
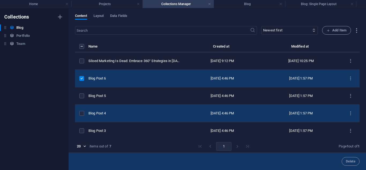
scroll to position [37, 0]
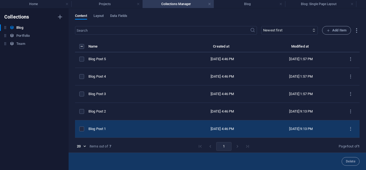
click at [84, 126] on div "items list" at bounding box center [81, 128] width 5 height 5
click at [81, 122] on td "items list" at bounding box center [81, 128] width 13 height 17
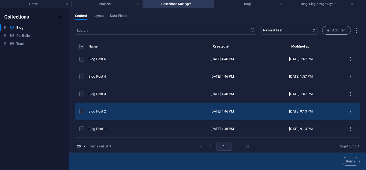
click at [84, 109] on label "items list" at bounding box center [81, 111] width 5 height 5
click at [0, 0] on input "items list" at bounding box center [0, 0] width 0 height 0
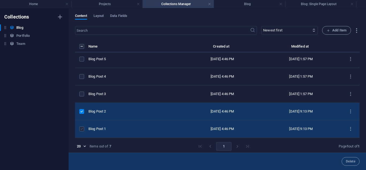
click at [82, 126] on label "items list" at bounding box center [81, 128] width 5 height 5
click at [0, 0] on input "items list" at bounding box center [0, 0] width 0 height 0
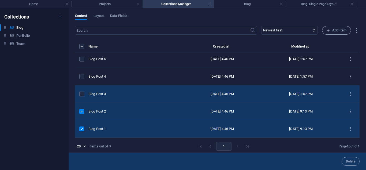
click at [84, 91] on div "items list" at bounding box center [81, 93] width 5 height 5
click at [83, 87] on td "items list" at bounding box center [81, 93] width 13 height 17
click at [81, 91] on label "items list" at bounding box center [81, 93] width 5 height 5
click at [0, 0] on input "items list" at bounding box center [0, 0] width 0 height 0
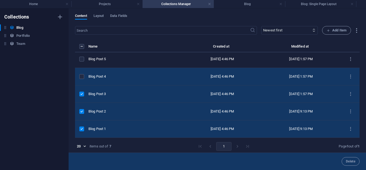
click at [81, 77] on td "items list" at bounding box center [81, 76] width 13 height 17
click at [82, 74] on label "items list" at bounding box center [81, 76] width 5 height 5
click at [0, 0] on input "items list" at bounding box center [0, 0] width 0 height 0
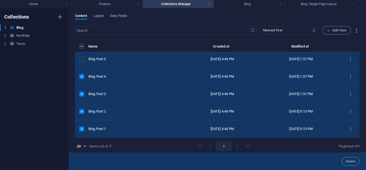
click at [81, 58] on label "items list" at bounding box center [81, 59] width 5 height 5
click at [0, 0] on input "items list" at bounding box center [0, 0] width 0 height 0
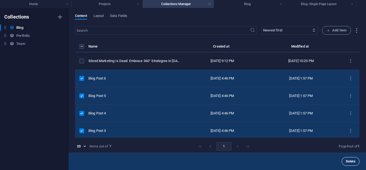
click at [349, 157] on button "Delete" at bounding box center [351, 161] width 18 height 9
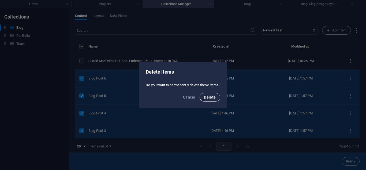
click at [209, 95] on span "Delete" at bounding box center [210, 97] width 12 height 4
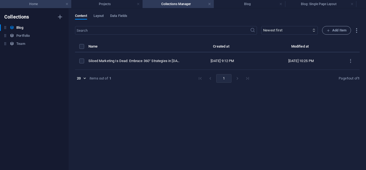
click at [50, 6] on h4 "Home" at bounding box center [35, 4] width 71 height 6
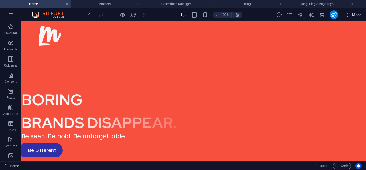
click at [355, 15] on span "More" at bounding box center [353, 14] width 17 height 5
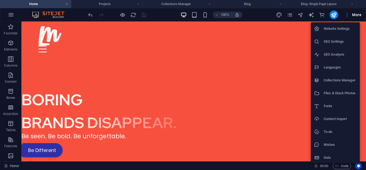
click at [323, 29] on div at bounding box center [319, 28] width 10 height 5
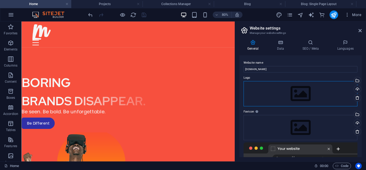
click at [263, 95] on div "Drag files here, click to choose files or select files from Files or our free s…" at bounding box center [301, 93] width 114 height 25
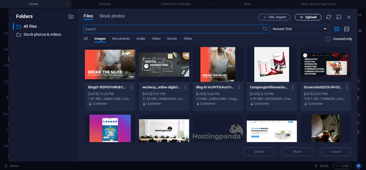
click at [300, 16] on icon "button" at bounding box center [301, 17] width 3 height 3
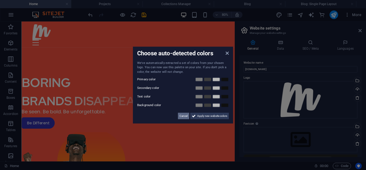
click at [183, 117] on span "Cancel" at bounding box center [184, 116] width 8 height 6
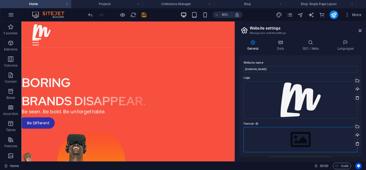
click at [267, 138] on div "Drag files here, click to choose files or select files from Files or our free s…" at bounding box center [301, 139] width 114 height 25
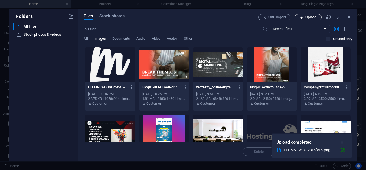
click at [304, 20] on button "Upload" at bounding box center [308, 17] width 27 height 6
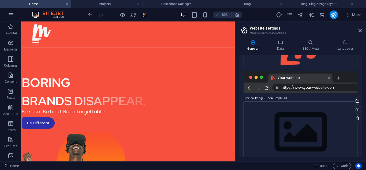
scroll to position [111, 0]
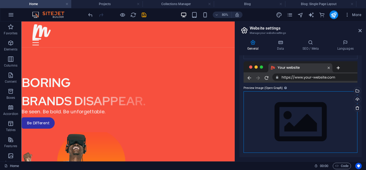
click at [278, 114] on div "Drag files here, click to choose files or select files from Files or our free s…" at bounding box center [301, 121] width 114 height 61
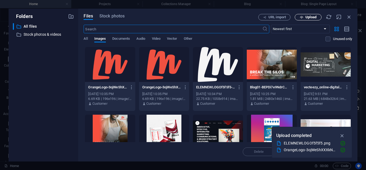
click at [302, 17] on icon "button" at bounding box center [301, 17] width 3 height 3
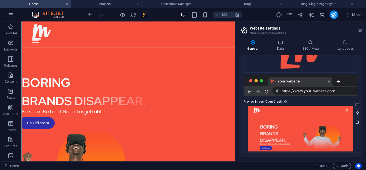
scroll to position [97, 0]
click at [274, 46] on h4 "Data" at bounding box center [281, 45] width 25 height 11
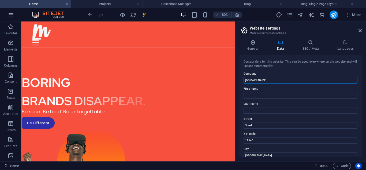
drag, startPoint x: 294, startPoint y: 100, endPoint x: 285, endPoint y: 98, distance: 9.8
click at [286, 81] on input "[DOMAIN_NAME]" at bounding box center [301, 80] width 114 height 6
drag, startPoint x: 286, startPoint y: 81, endPoint x: 240, endPoint y: 85, distance: 46.2
click at [240, 85] on div "Contact data for this website. This can be used everywhere on the website and w…" at bounding box center [300, 106] width 122 height 102
paste input "Read Time: ~10 minutes"
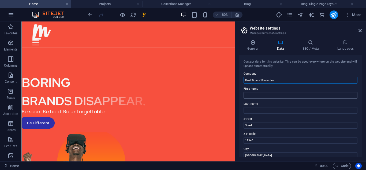
type input "Read Time: ~10 minutes"
click at [252, 98] on input "First name" at bounding box center [301, 95] width 114 height 6
drag, startPoint x: 286, startPoint y: 148, endPoint x: 274, endPoint y: 150, distance: 12.8
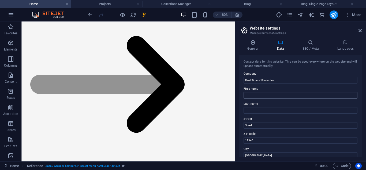
scroll to position [1646, 0]
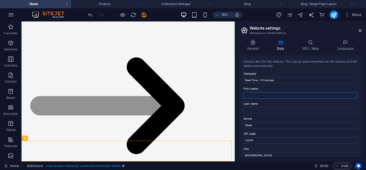
click at [254, 95] on input "First name" at bounding box center [301, 95] width 114 height 6
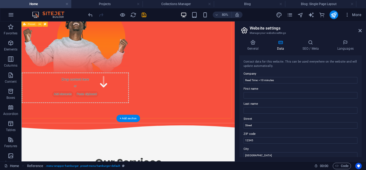
scroll to position [0, 0]
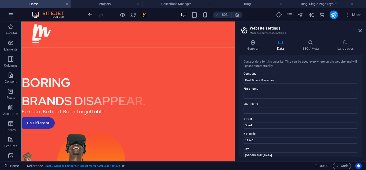
click at [92, 15] on icon "undo" at bounding box center [90, 15] width 6 height 6
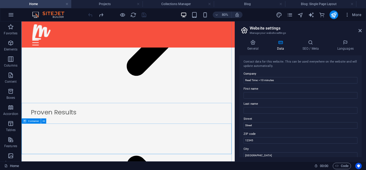
scroll to position [1517, 0]
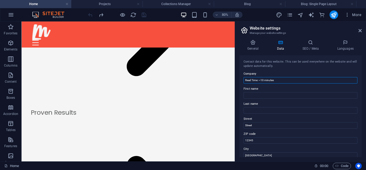
click at [281, 79] on input "Read Time: ~10 minutes" at bounding box center [301, 80] width 114 height 6
drag, startPoint x: 302, startPoint y: 100, endPoint x: 269, endPoint y: 87, distance: 35.6
click at [297, 124] on input "Street" at bounding box center [301, 125] width 114 height 6
drag, startPoint x: 298, startPoint y: 147, endPoint x: 287, endPoint y: 153, distance: 12.3
paste input "31 Henderson Road"
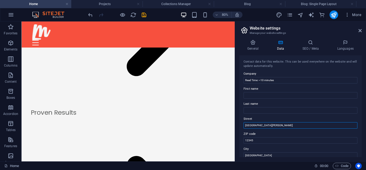
click at [252, 127] on input "Street31 Henderson Road" at bounding box center [301, 125] width 114 height 6
type input "31 Henderson Road"
drag, startPoint x: 284, startPoint y: 77, endPoint x: 239, endPoint y: 83, distance: 45.9
click at [239, 83] on div "General Data SEO / Meta Languages Website name elemsolutions.com Logo Drag file…" at bounding box center [300, 98] width 131 height 126
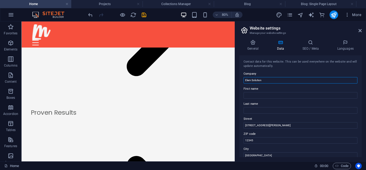
type input "Elem Solutions"
click at [267, 83] on input "Elem Solutions" at bounding box center [301, 80] width 114 height 6
drag, startPoint x: 267, startPoint y: 81, endPoint x: 245, endPoint y: 80, distance: 22.5
click at [245, 80] on input "Elem Solutions" at bounding box center [301, 80] width 114 height 6
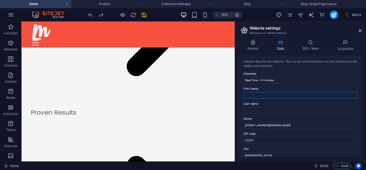
click at [256, 95] on input "First name" at bounding box center [301, 95] width 114 height 6
drag, startPoint x: 297, startPoint y: 103, endPoint x: 287, endPoint y: 96, distance: 12.3
click at [275, 80] on input "Read Time: ~10 minutes" at bounding box center [301, 80] width 114 height 6
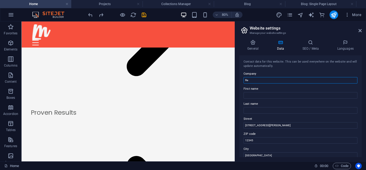
type input "R"
paste input "Elem Solutions"
type input "Elem Solutions"
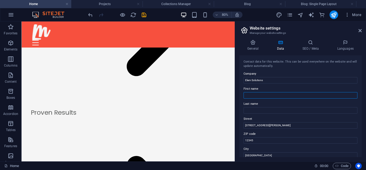
click at [267, 93] on input "First name" at bounding box center [301, 95] width 114 height 6
paste input "Elem Solutions"
type input "Elem Solutions"
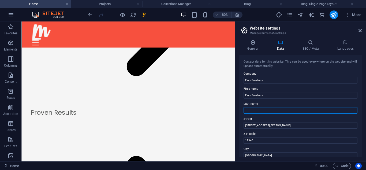
click at [261, 110] on input "Last name" at bounding box center [301, 110] width 114 height 6
paste input "Elem Solutions"
click at [253, 110] on input "Elem Solutions" at bounding box center [301, 110] width 114 height 6
type input "Solutions"
click at [251, 96] on input "Elem Solutions" at bounding box center [301, 95] width 114 height 6
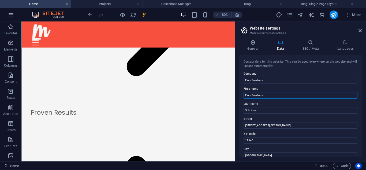
drag, startPoint x: 251, startPoint y: 96, endPoint x: 267, endPoint y: 98, distance: 16.7
click at [267, 98] on input "Elem Solutions" at bounding box center [301, 95] width 114 height 6
type input "Elem"
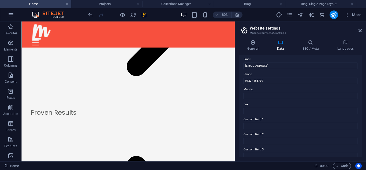
scroll to position [104, 0]
click at [260, 95] on input "Mobile" at bounding box center [301, 96] width 114 height 6
paste input "0715568298"
type input "0715568298"
drag, startPoint x: 267, startPoint y: 82, endPoint x: 240, endPoint y: 84, distance: 26.9
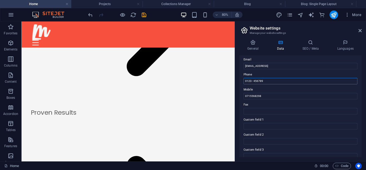
click at [240, 84] on div "Contact data for this website. This can be used everywhere on the website and w…" at bounding box center [300, 106] width 122 height 102
paste input "715568298"
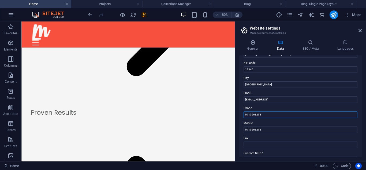
scroll to position [70, 0]
type input "0715568298"
drag, startPoint x: 311, startPoint y: 100, endPoint x: 244, endPoint y: 105, distance: 66.7
click at [244, 105] on div "Contact data for this website. This can be used everywhere on the website and w…" at bounding box center [300, 106] width 122 height 102
paste input "0715568298"
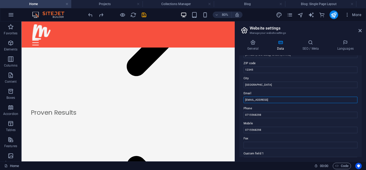
drag, startPoint x: 308, startPoint y: 98, endPoint x: 240, endPoint y: 100, distance: 67.3
click at [240, 100] on div "Contact data for this website. This can be used everywhere on the website and w…" at bounding box center [300, 106] width 122 height 102
paste input "info@elemsolutions.co"
type input "info@elemsolutions.com"
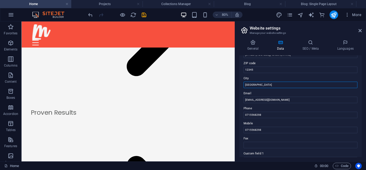
drag, startPoint x: 273, startPoint y: 83, endPoint x: 238, endPoint y: 84, distance: 35.1
click at [238, 84] on div "General Data SEO / Meta Languages Website name elemsolutions.com Logo Drag file…" at bounding box center [300, 98] width 131 height 126
paste input "Pretoria"
type input "Pretoria"
drag, startPoint x: 270, startPoint y: 71, endPoint x: 241, endPoint y: 73, distance: 29.3
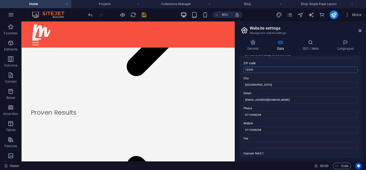
click at [241, 73] on div "Contact data for this website. This can be used everywhere on the website and w…" at bounding box center [300, 106] width 122 height 102
paste input "0182"
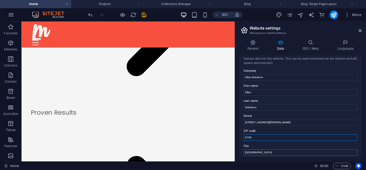
scroll to position [3, 0]
type input "0182"
click at [310, 48] on h4 "SEO / Meta" at bounding box center [311, 45] width 35 height 11
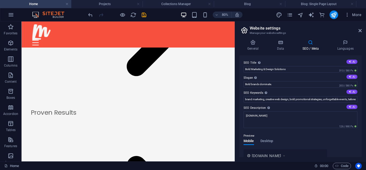
click at [147, 12] on div "80% More" at bounding box center [225, 14] width 277 height 9
click at [146, 13] on icon "save" at bounding box center [144, 15] width 6 height 6
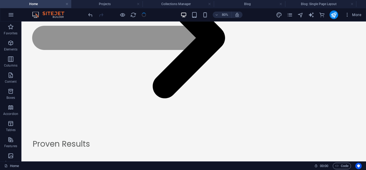
scroll to position [1427, 0]
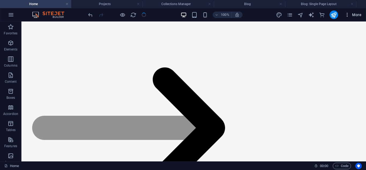
click at [352, 16] on span "More" at bounding box center [353, 14] width 17 height 5
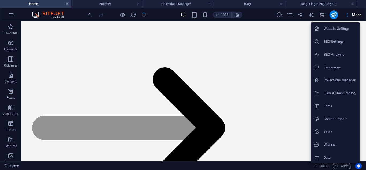
click at [325, 29] on h6 "Website Settings" at bounding box center [340, 28] width 33 height 6
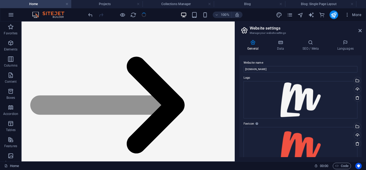
scroll to position [1517, 0]
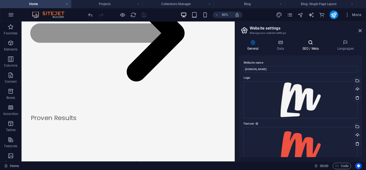
click at [311, 42] on icon at bounding box center [310, 42] width 33 height 5
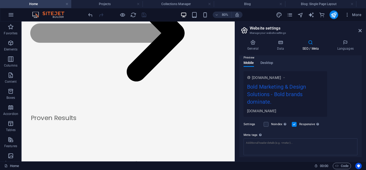
scroll to position [78, 0]
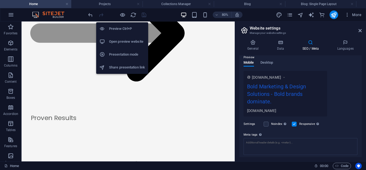
click at [123, 41] on h6 "Open preview website" at bounding box center [127, 41] width 36 height 6
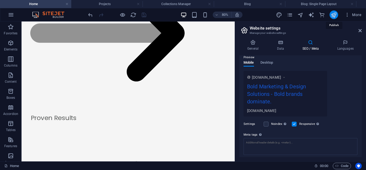
click at [332, 13] on icon "publish" at bounding box center [334, 15] width 6 height 6
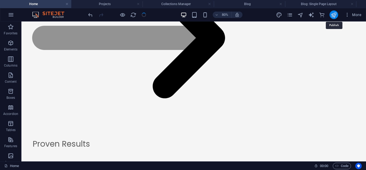
scroll to position [1427, 0]
